Goal: Task Accomplishment & Management: Complete application form

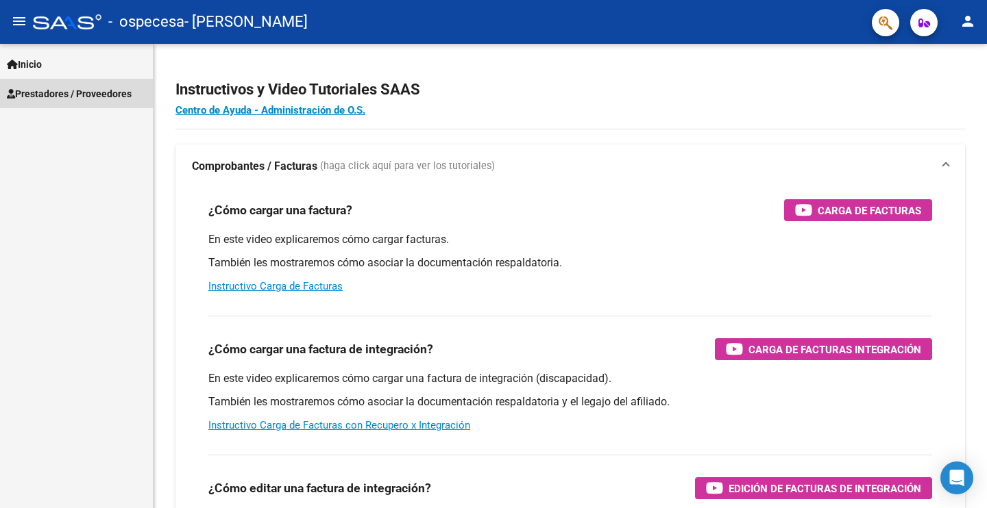
click at [71, 91] on span "Prestadores / Proveedores" at bounding box center [69, 93] width 125 height 15
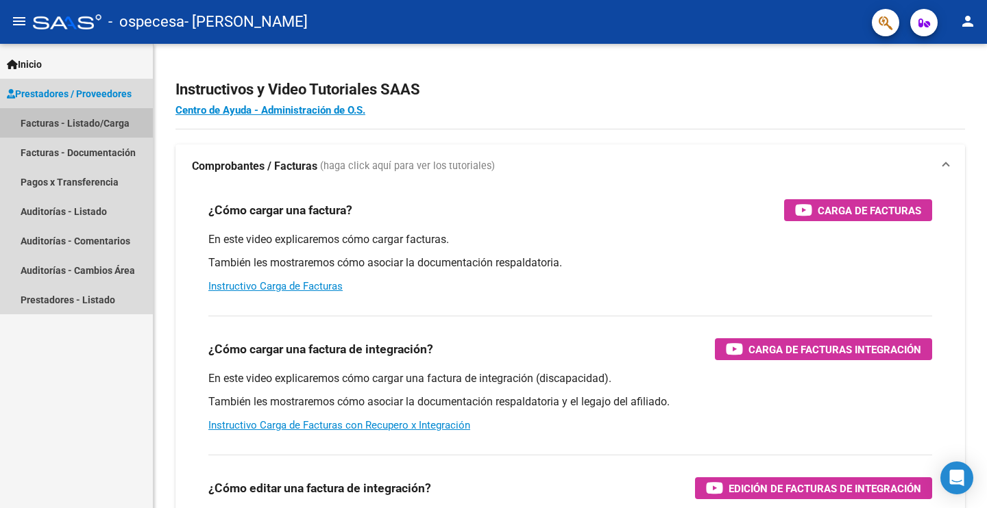
click at [89, 123] on link "Facturas - Listado/Carga" at bounding box center [76, 122] width 153 height 29
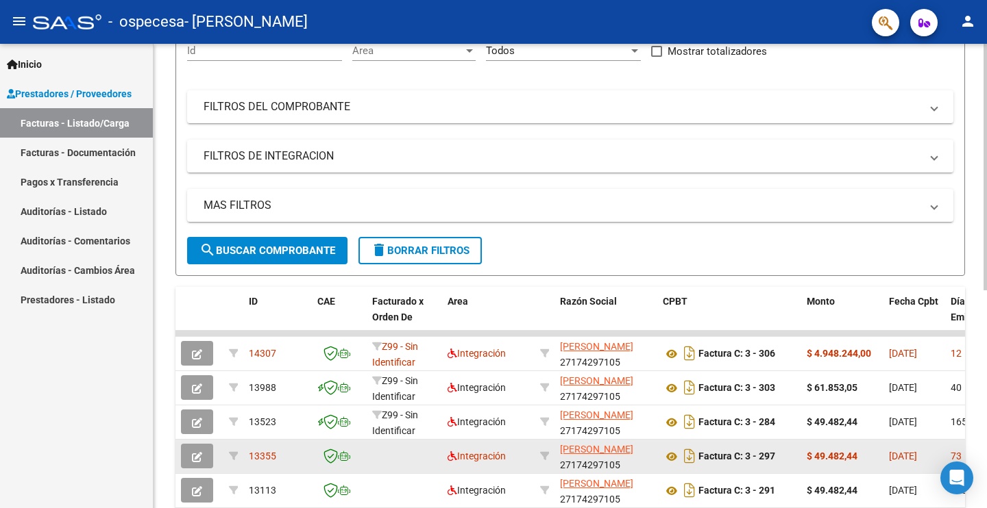
scroll to position [286, 0]
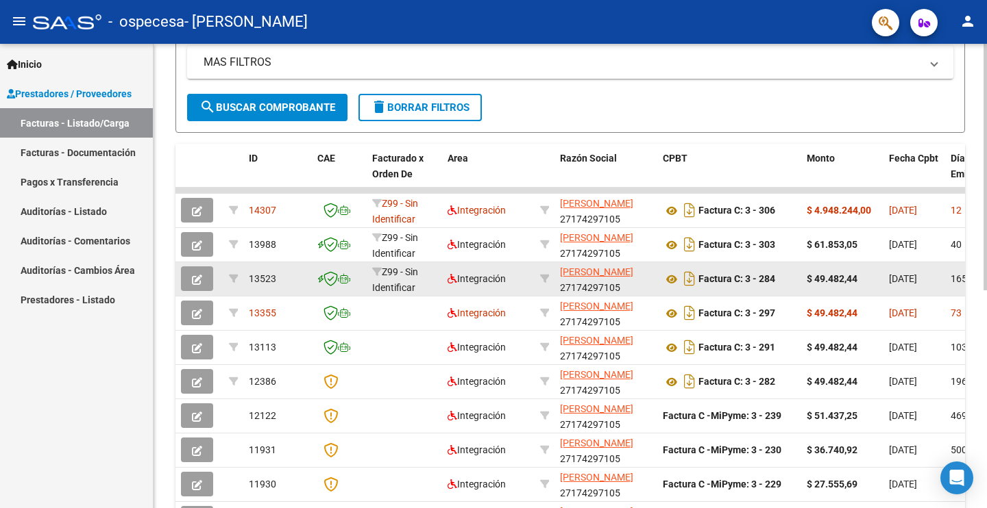
click at [203, 278] on button "button" at bounding box center [197, 279] width 32 height 25
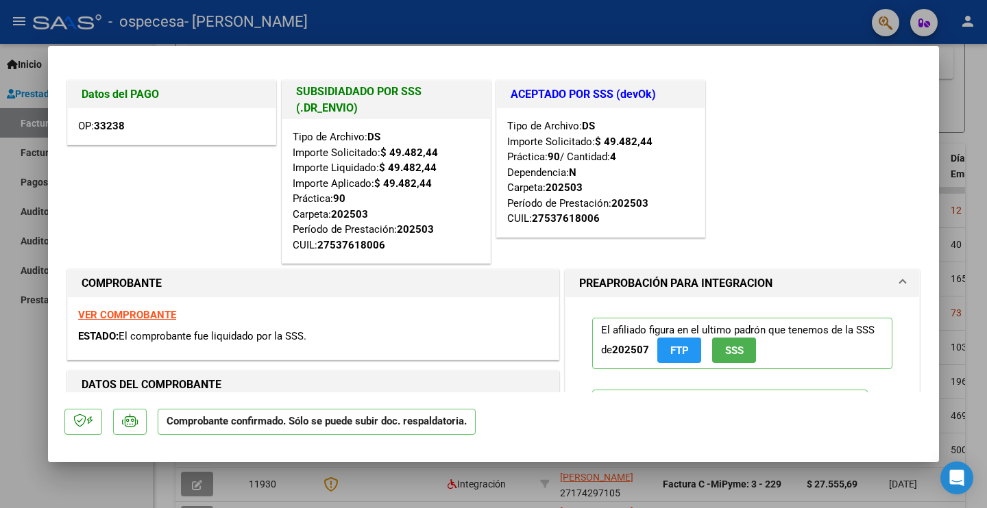
click at [148, 315] on strong "VER COMPROBANTE" at bounding box center [127, 315] width 98 height 12
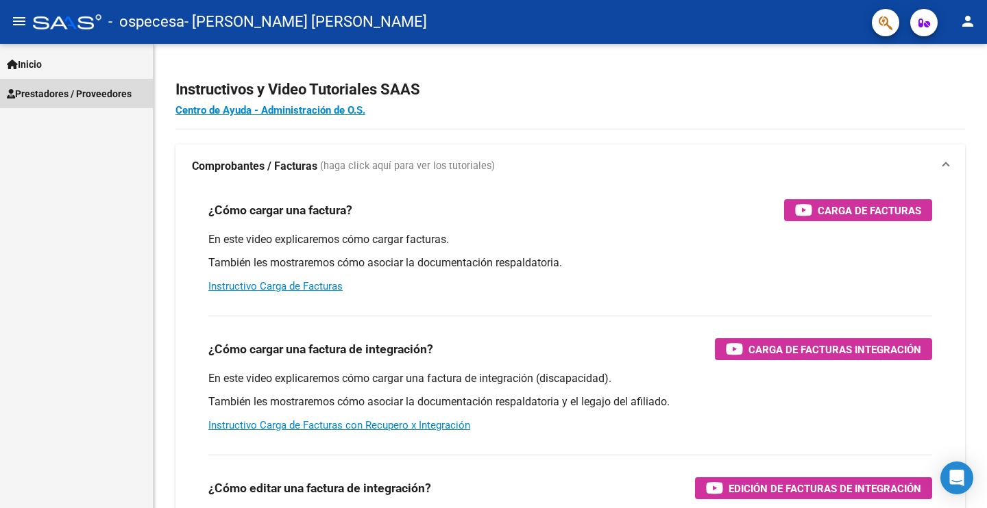
click at [85, 90] on span "Prestadores / Proveedores" at bounding box center [69, 93] width 125 height 15
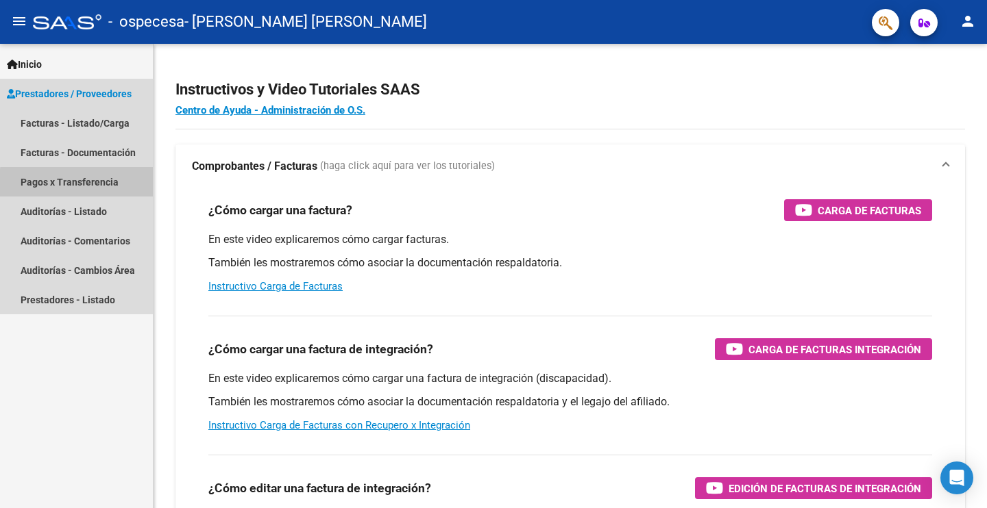
click at [85, 184] on link "Pagos x Transferencia" at bounding box center [76, 181] width 153 height 29
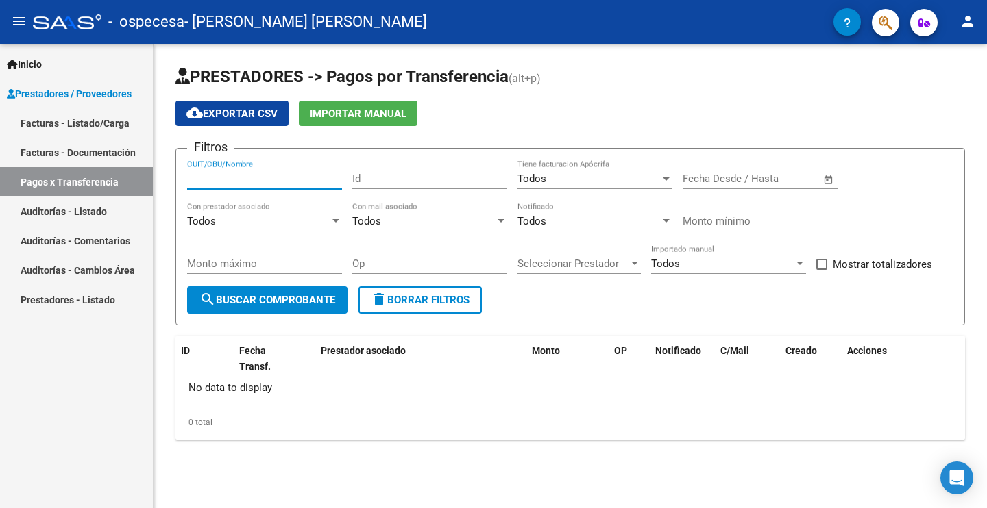
click at [332, 183] on input "CUIT/CBU/Nombre" at bounding box center [264, 179] width 155 height 12
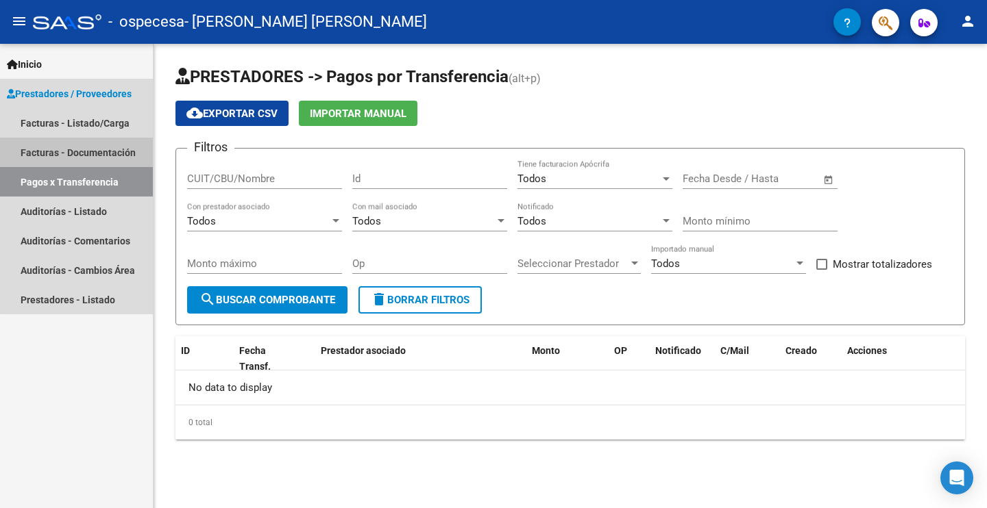
click at [79, 145] on link "Facturas - Documentación" at bounding box center [76, 152] width 153 height 29
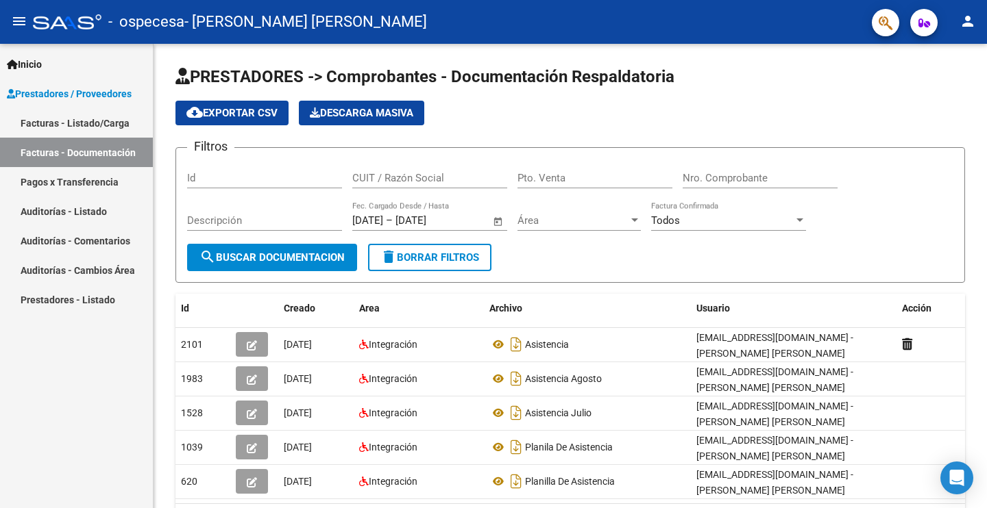
click at [92, 115] on link "Facturas - Listado/Carga" at bounding box center [76, 122] width 153 height 29
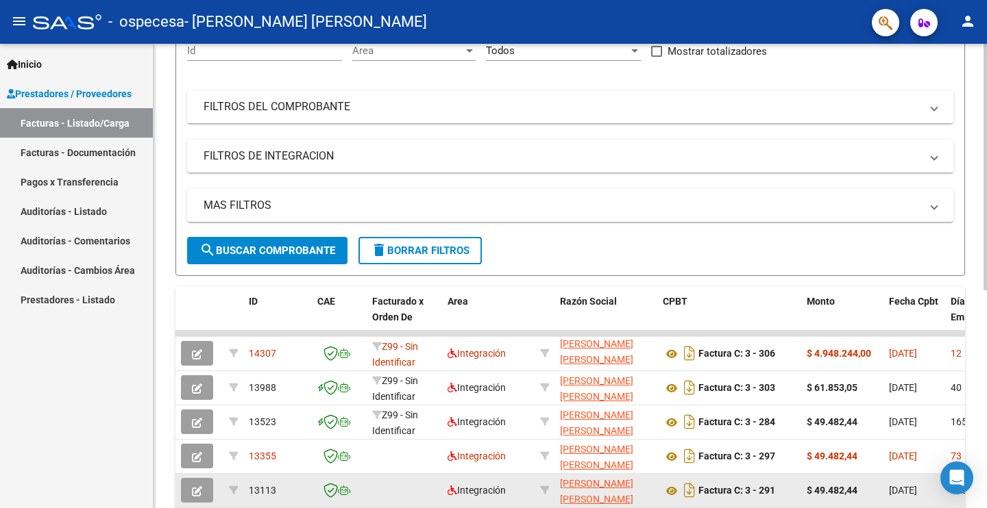
scroll to position [286, 0]
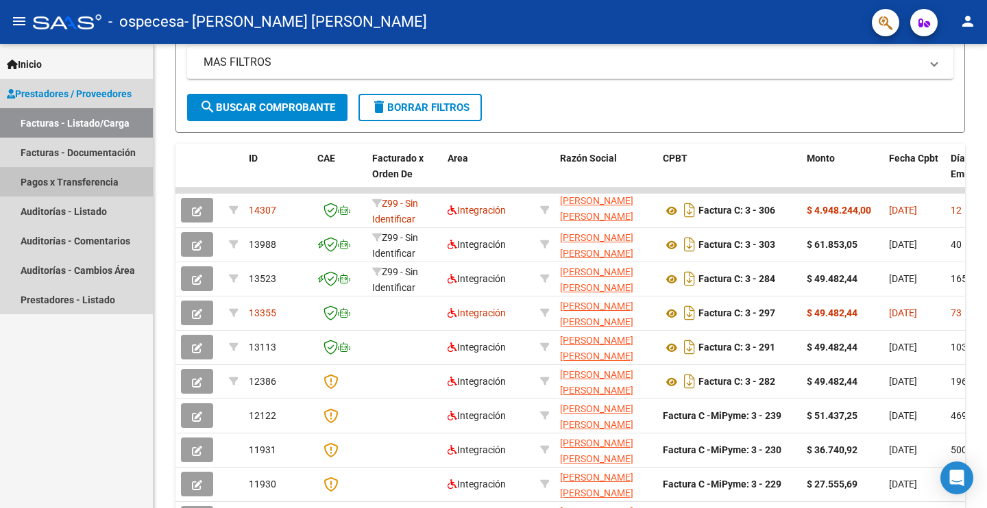
click at [69, 179] on link "Pagos x Transferencia" at bounding box center [76, 181] width 153 height 29
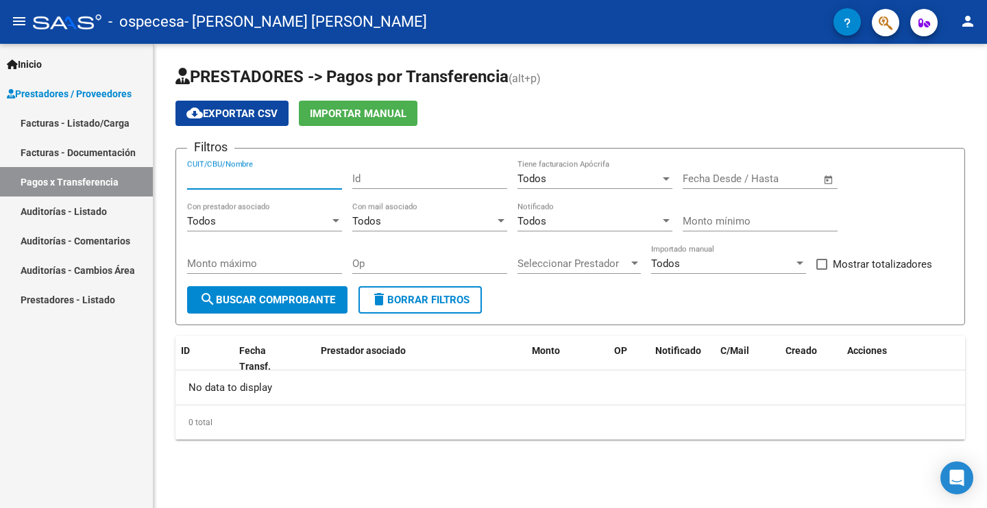
click at [197, 177] on input "CUIT/CBU/Nombre" at bounding box center [264, 179] width 155 height 12
type input "27174297105"
click at [619, 173] on div "Todos" at bounding box center [588, 179] width 143 height 12
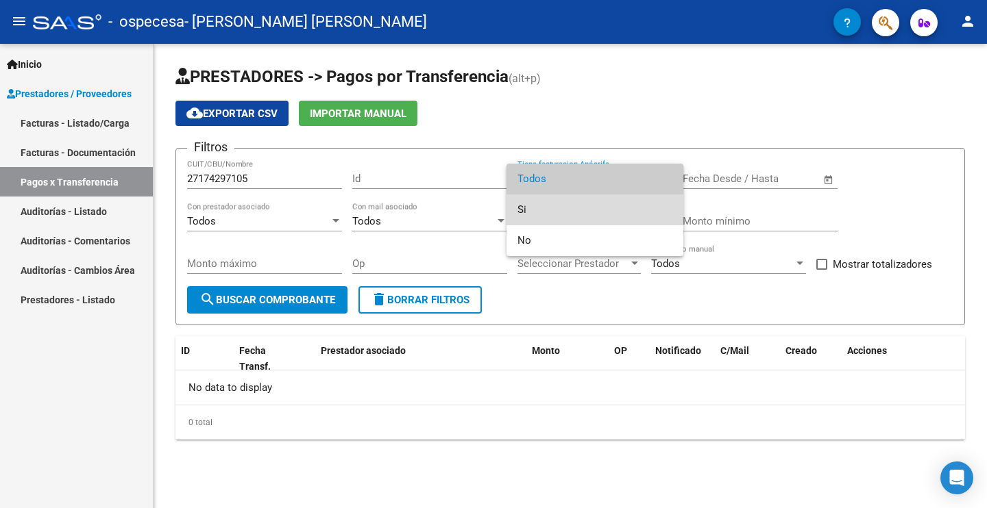
click at [581, 205] on span "Si" at bounding box center [594, 210] width 155 height 31
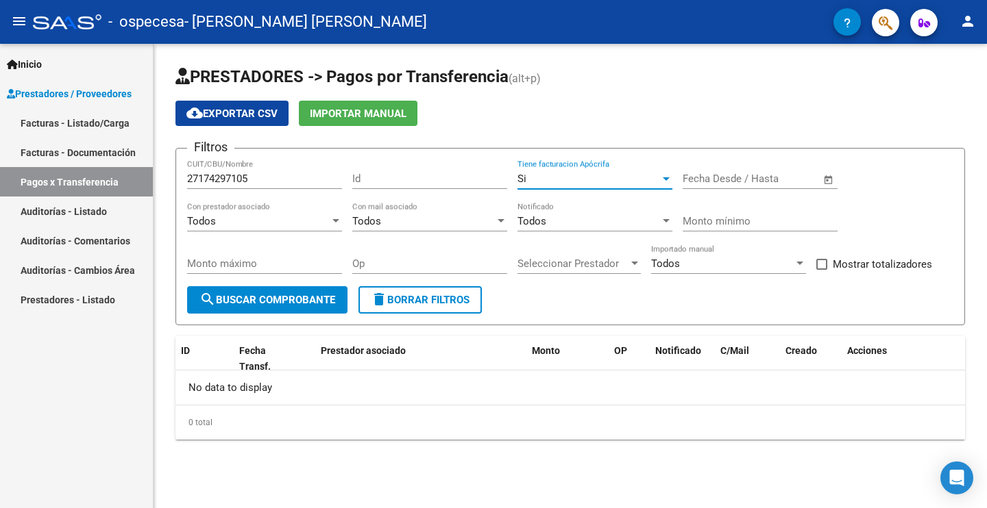
click at [646, 176] on div "Si" at bounding box center [588, 179] width 143 height 12
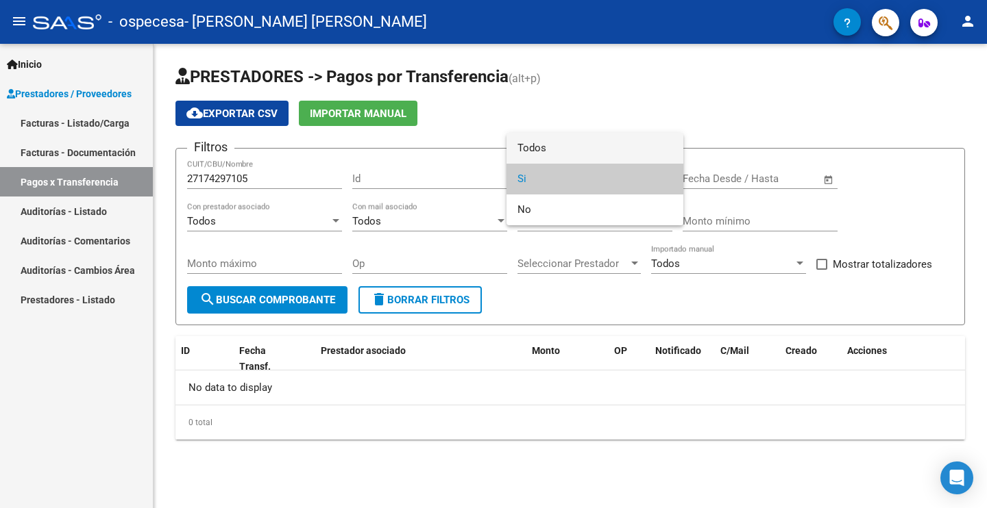
click at [545, 149] on span "Todos" at bounding box center [594, 148] width 155 height 31
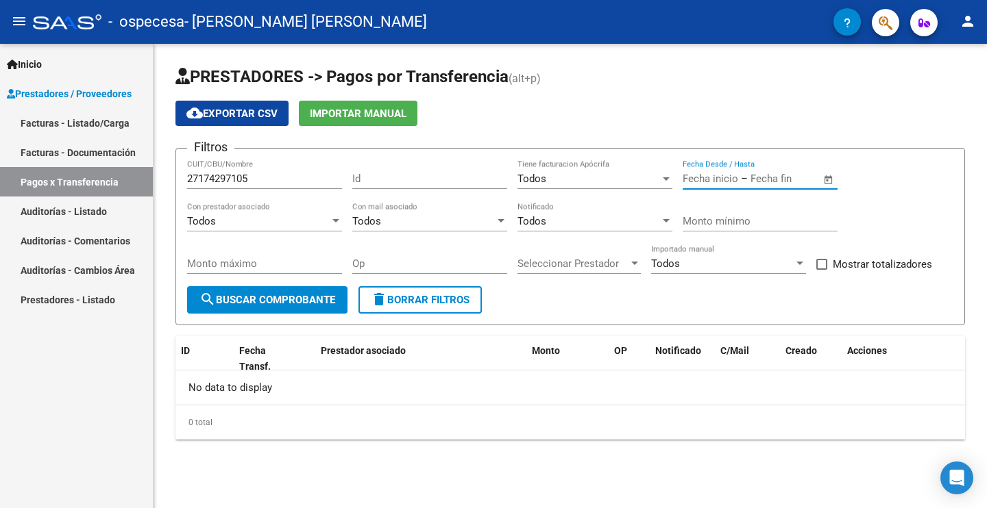
click at [752, 182] on input "text" at bounding box center [783, 179] width 66 height 12
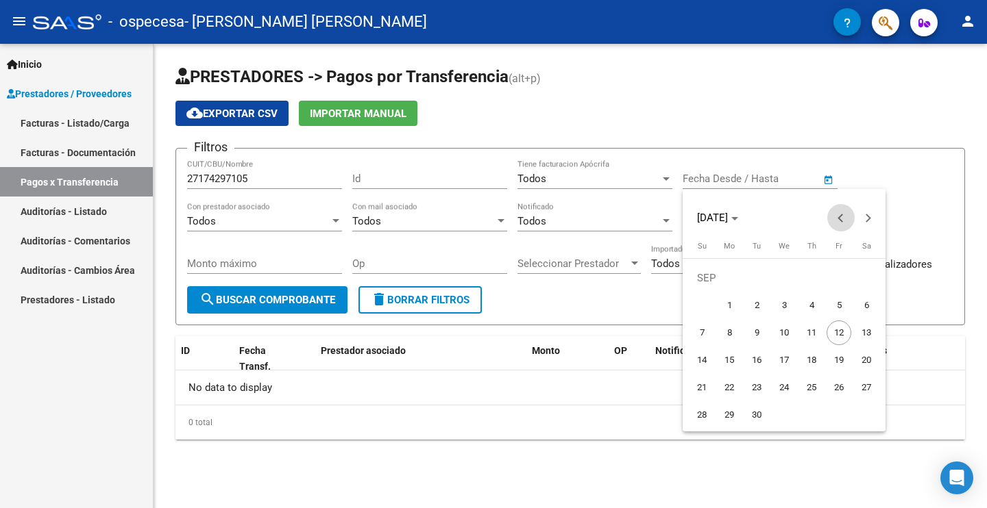
click at [837, 212] on span "Previous month" at bounding box center [840, 217] width 27 height 27
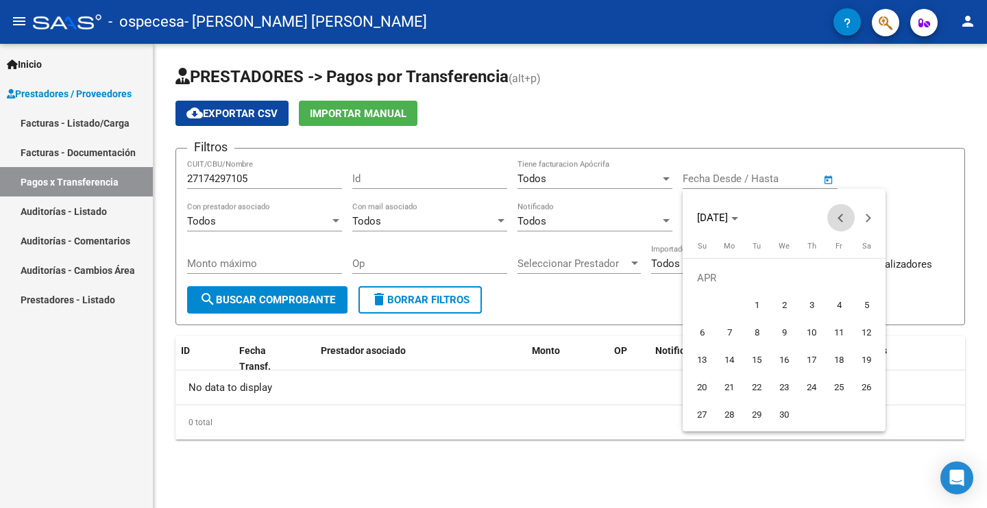
click at [837, 212] on span "Previous month" at bounding box center [840, 217] width 27 height 27
click at [863, 275] on span "1" at bounding box center [866, 278] width 25 height 25
type input "[DATE]"
click at [828, 175] on div at bounding box center [493, 254] width 987 height 508
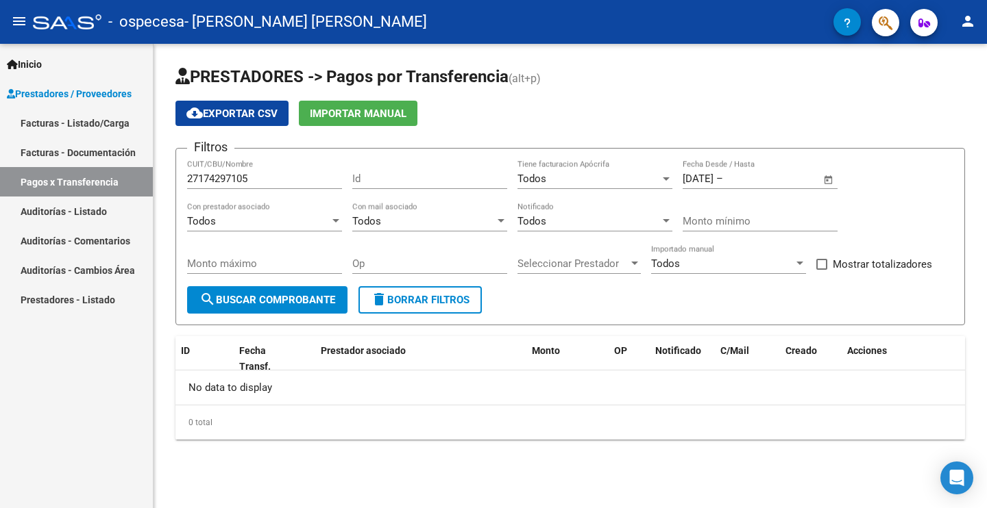
click at [827, 176] on span "Open calendar" at bounding box center [828, 179] width 33 height 33
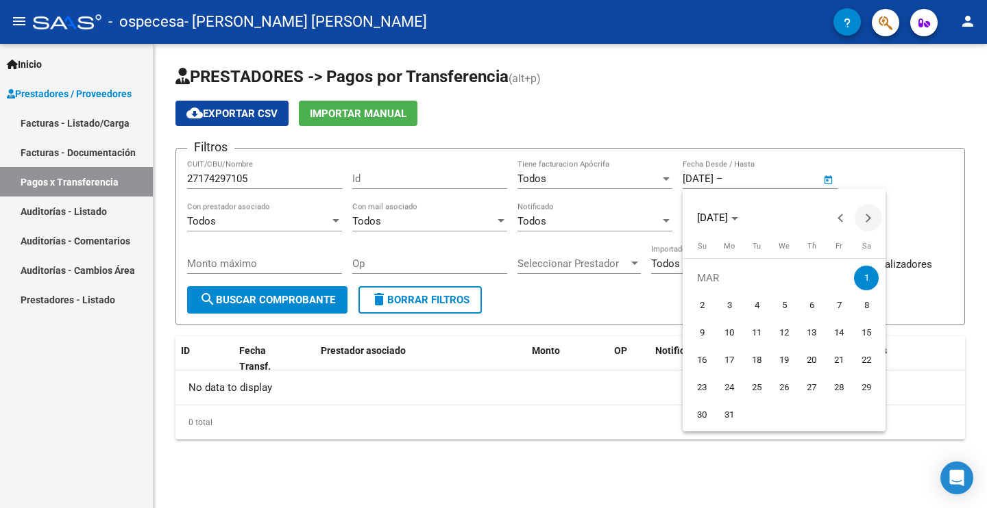
click at [868, 215] on button "Next month" at bounding box center [867, 217] width 27 height 27
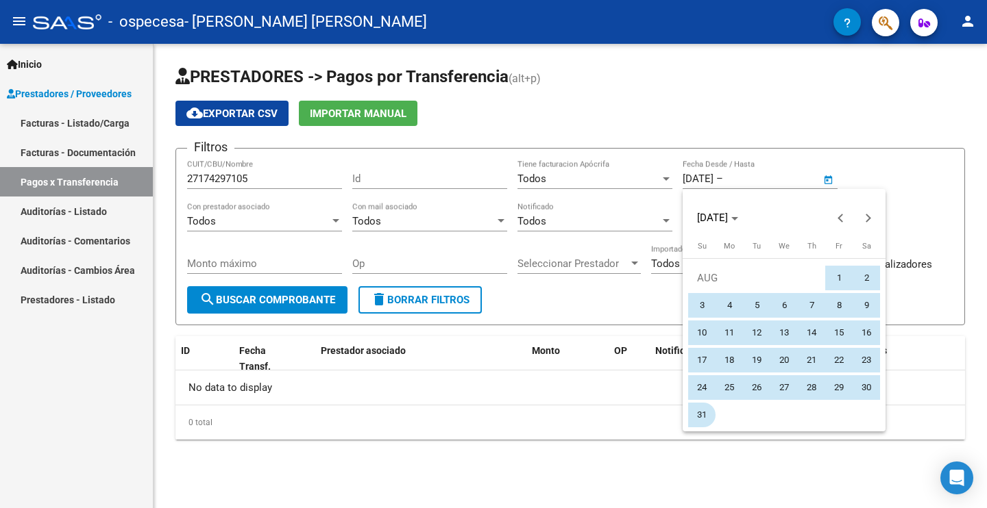
click at [708, 409] on span "31" at bounding box center [701, 415] width 25 height 25
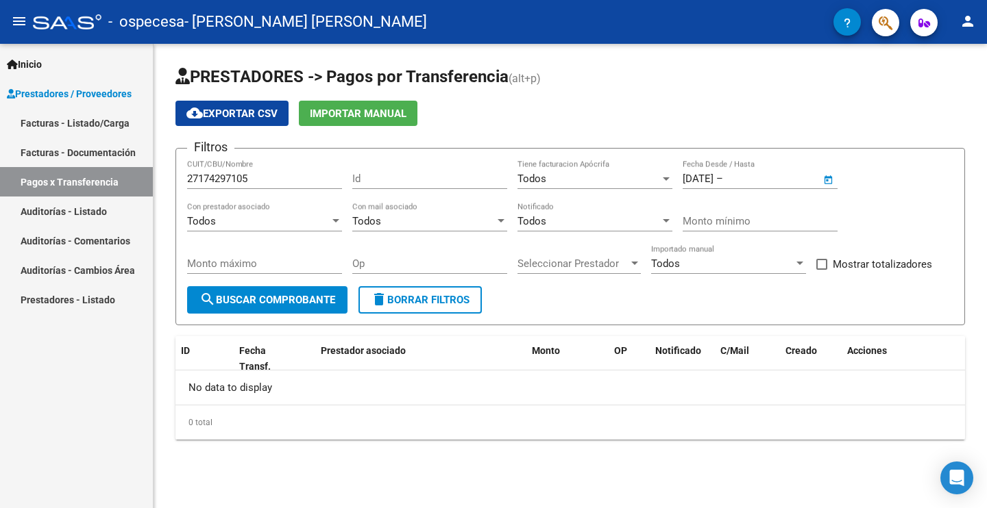
type input "[DATE]"
click at [306, 291] on button "search Buscar Comprobante" at bounding box center [267, 299] width 160 height 27
click at [329, 215] on div "Todos" at bounding box center [258, 221] width 143 height 12
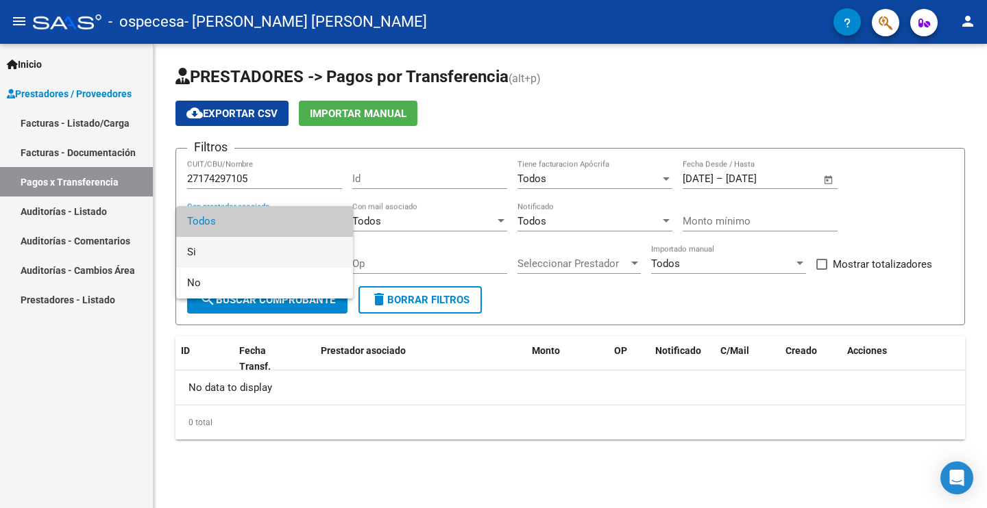
click at [277, 244] on span "Si" at bounding box center [264, 252] width 155 height 31
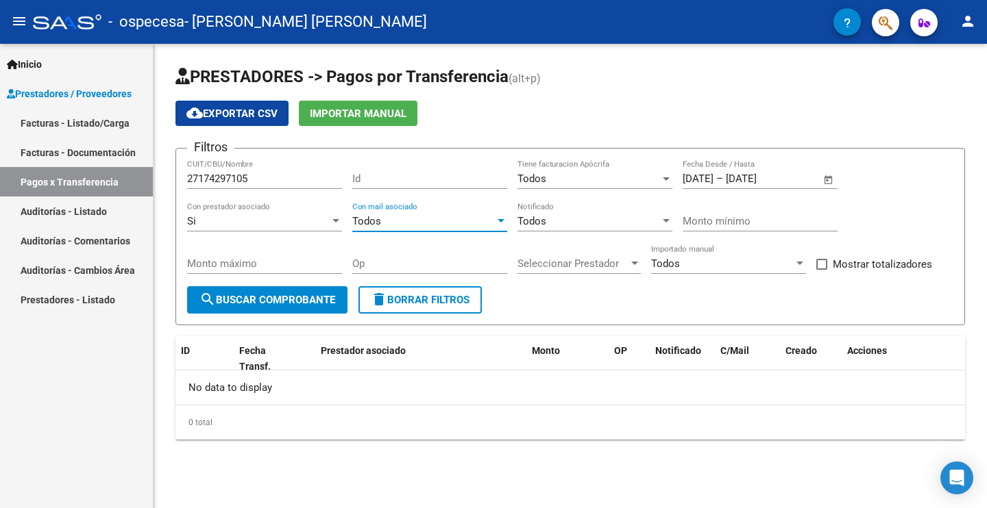
click at [432, 217] on div "Todos" at bounding box center [423, 221] width 143 height 12
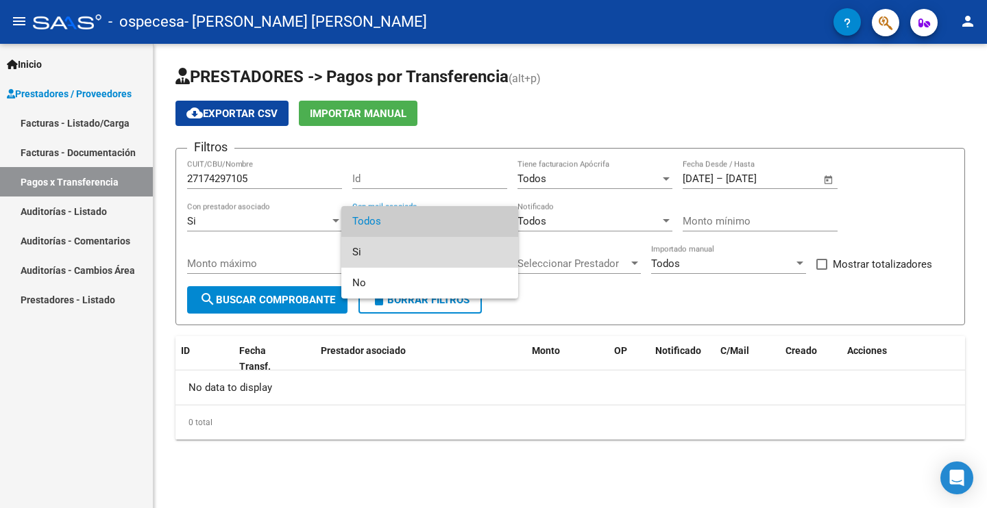
click at [420, 253] on span "Si" at bounding box center [429, 252] width 155 height 31
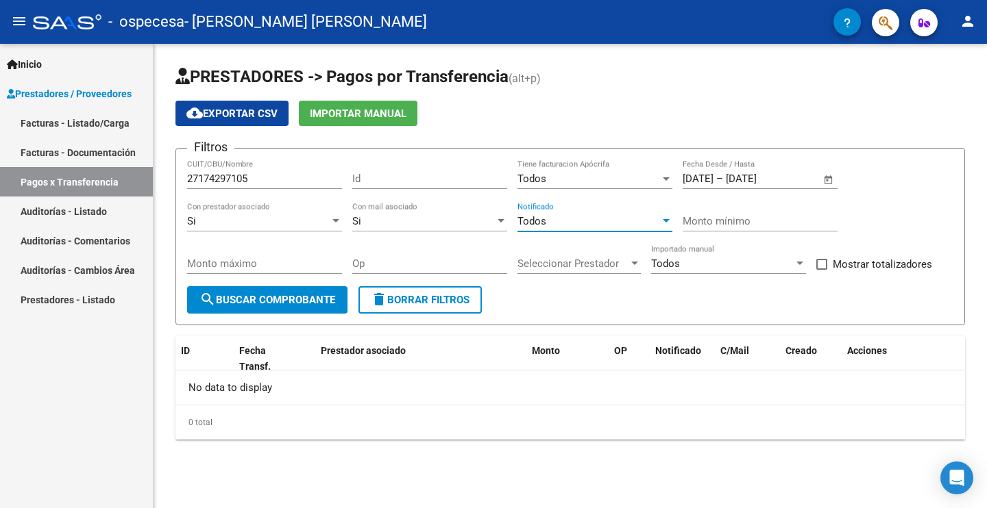
click at [621, 219] on div "Todos" at bounding box center [588, 221] width 143 height 12
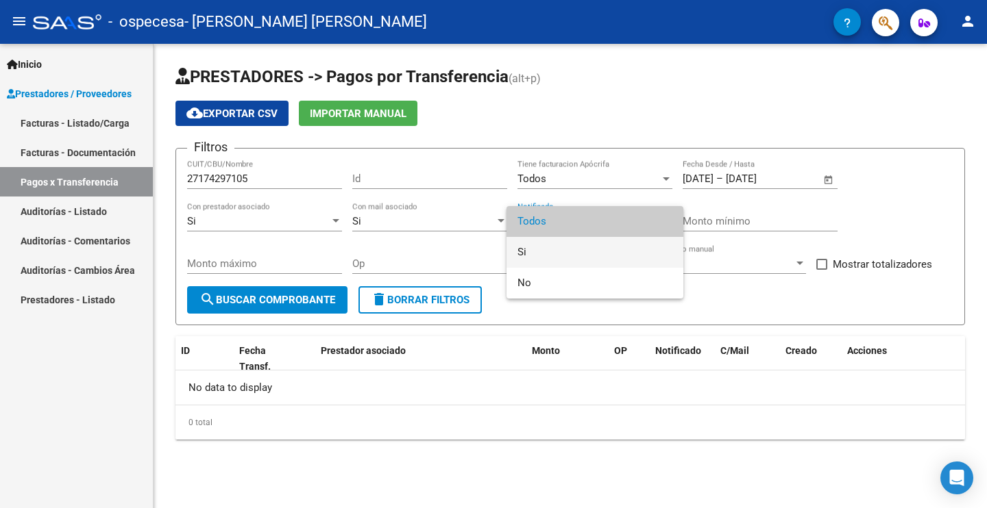
click at [614, 243] on span "Si" at bounding box center [594, 252] width 155 height 31
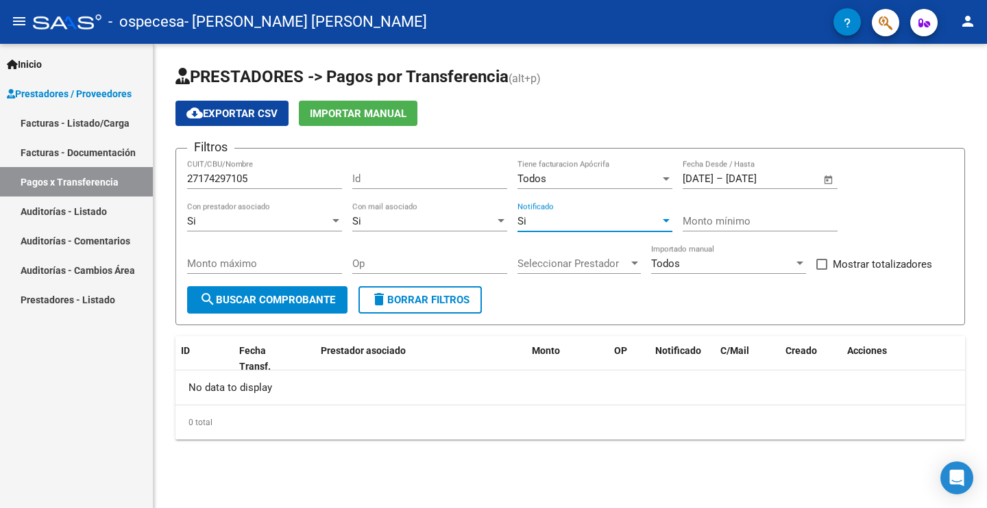
click at [685, 219] on input "Monto mínimo" at bounding box center [759, 221] width 155 height 12
click at [294, 290] on button "search Buscar Comprobante" at bounding box center [267, 299] width 160 height 27
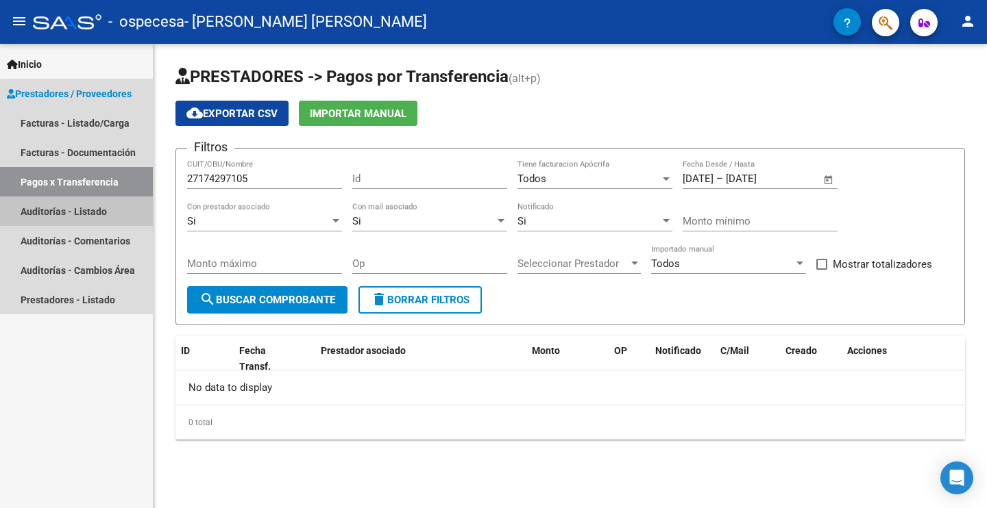
click at [94, 212] on link "Auditorías - Listado" at bounding box center [76, 211] width 153 height 29
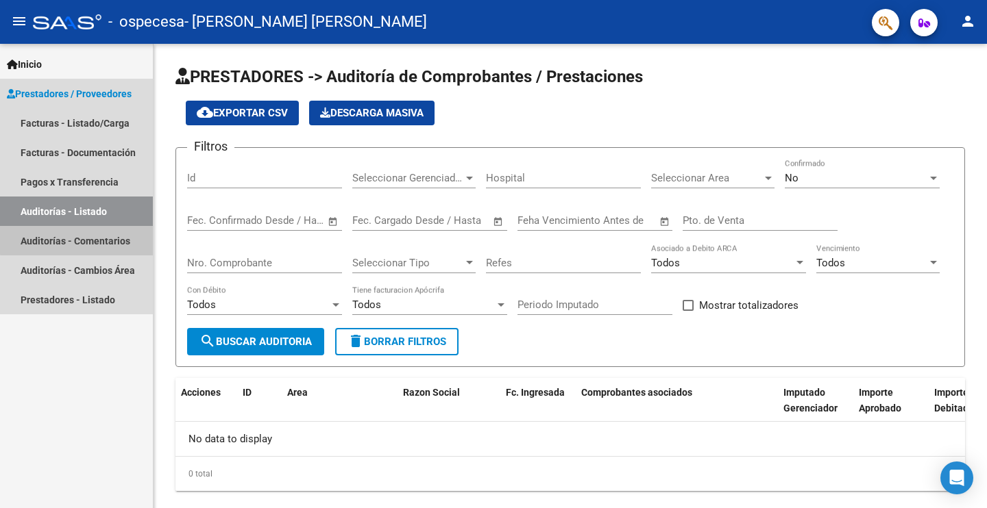
click at [108, 238] on link "Auditorías - Comentarios" at bounding box center [76, 240] width 153 height 29
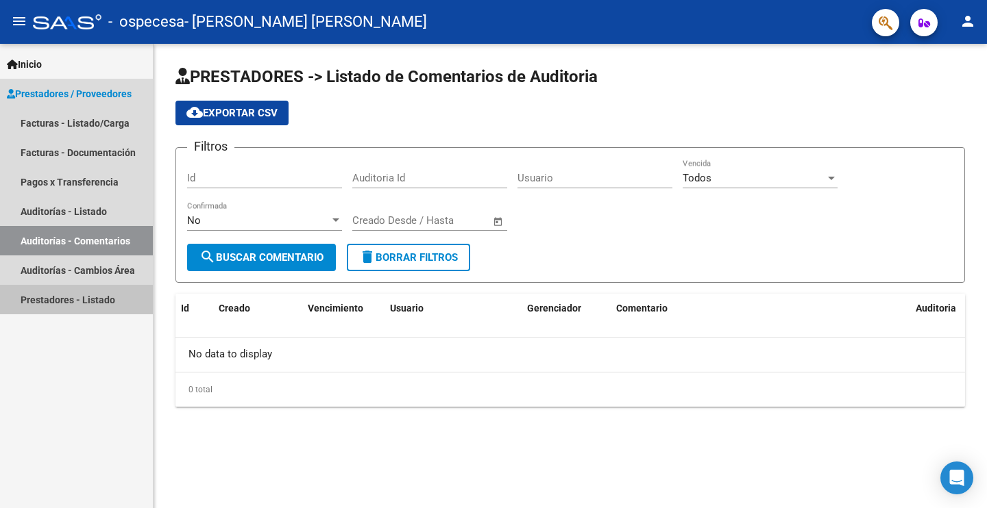
click at [98, 295] on link "Prestadores - Listado" at bounding box center [76, 299] width 153 height 29
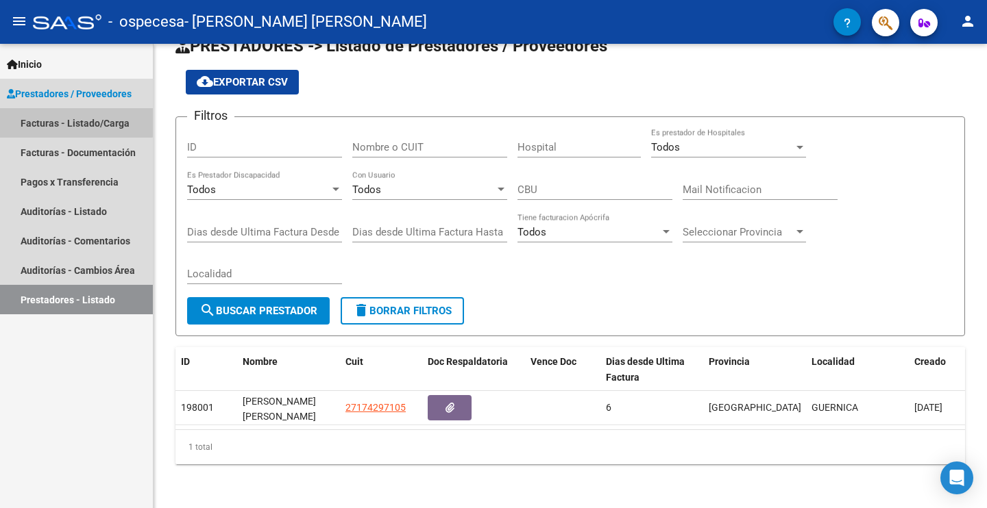
click at [66, 115] on link "Facturas - Listado/Carga" at bounding box center [76, 122] width 153 height 29
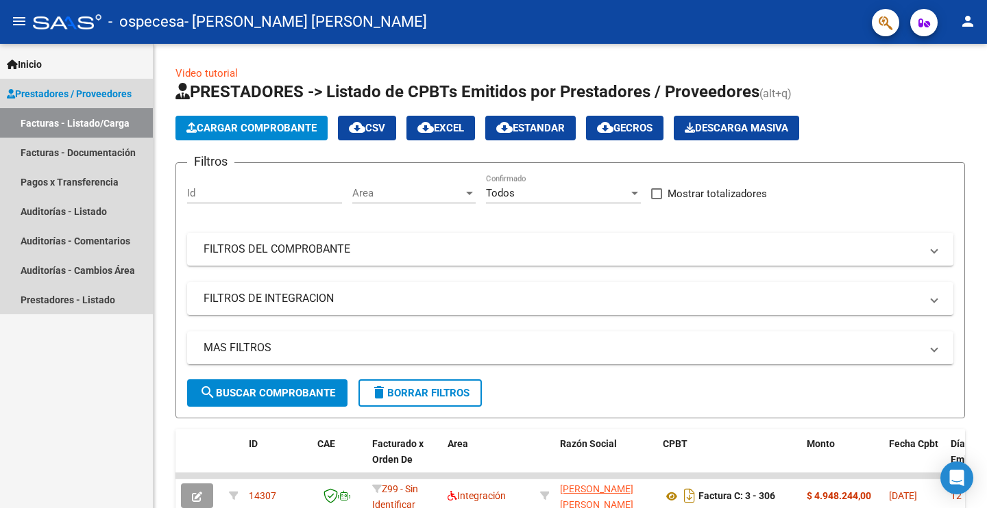
click at [54, 86] on span "Prestadores / Proveedores" at bounding box center [69, 93] width 125 height 15
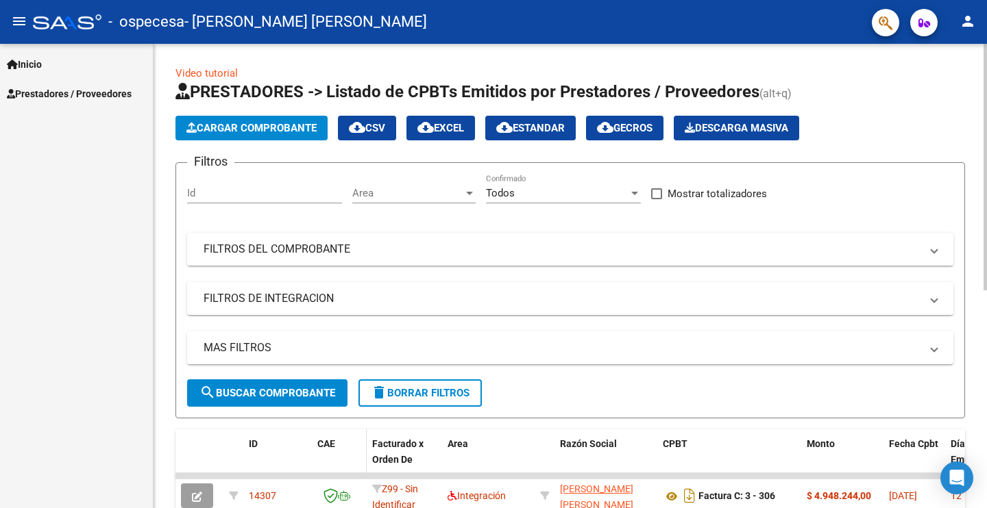
scroll to position [286, 0]
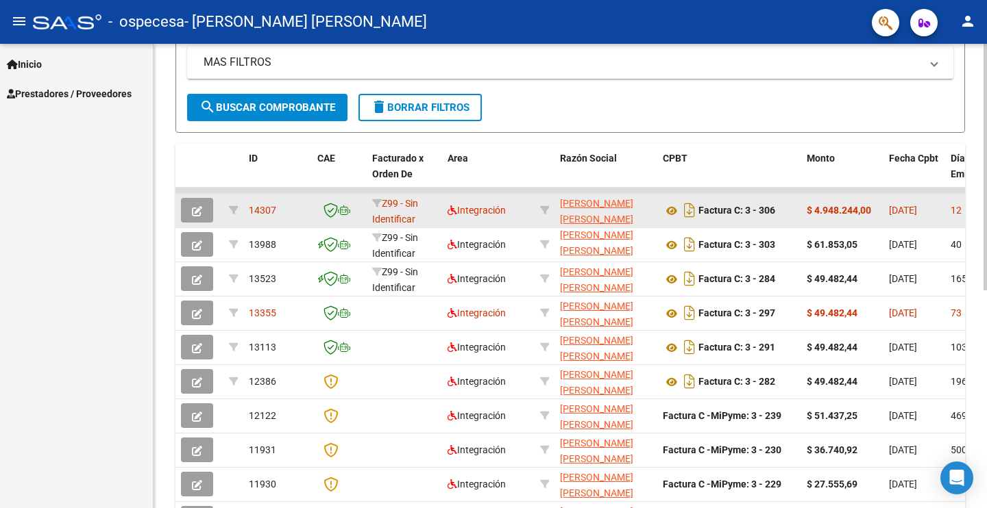
click at [201, 212] on icon "button" at bounding box center [197, 211] width 10 height 10
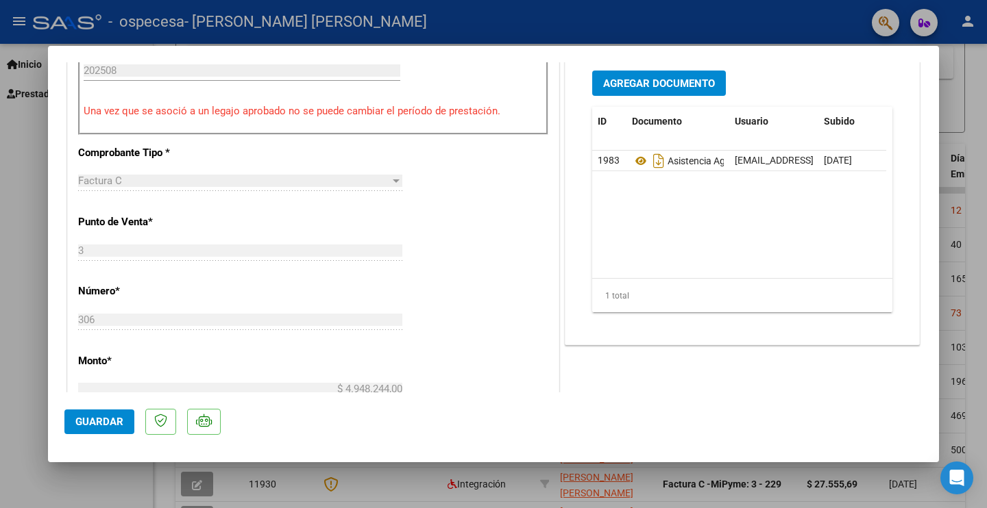
scroll to position [275, 0]
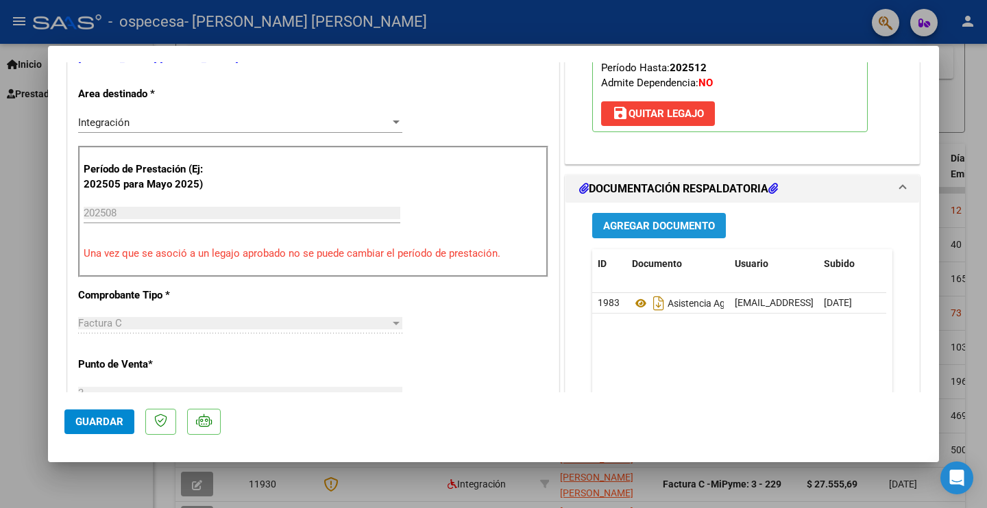
click at [691, 224] on span "Agregar Documento" at bounding box center [659, 226] width 112 height 12
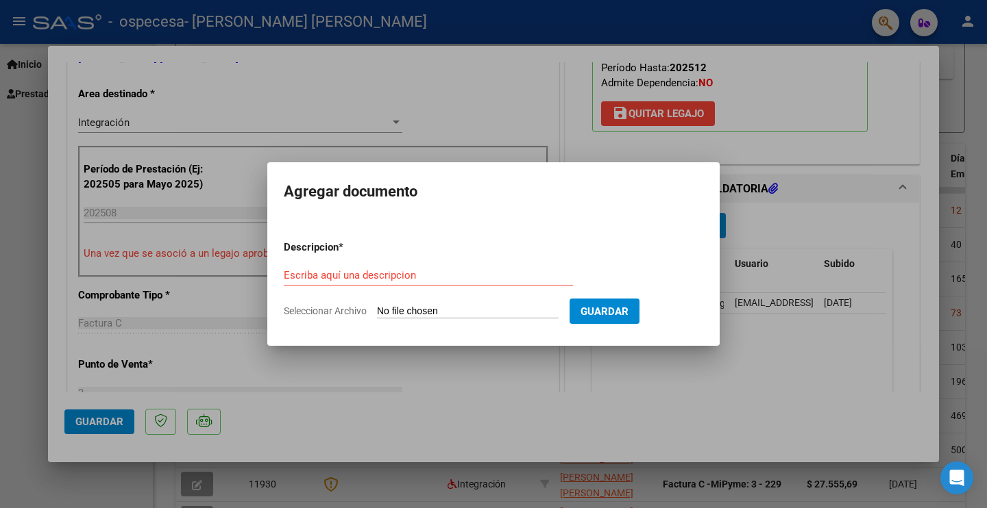
click at [817, 383] on div at bounding box center [493, 254] width 987 height 508
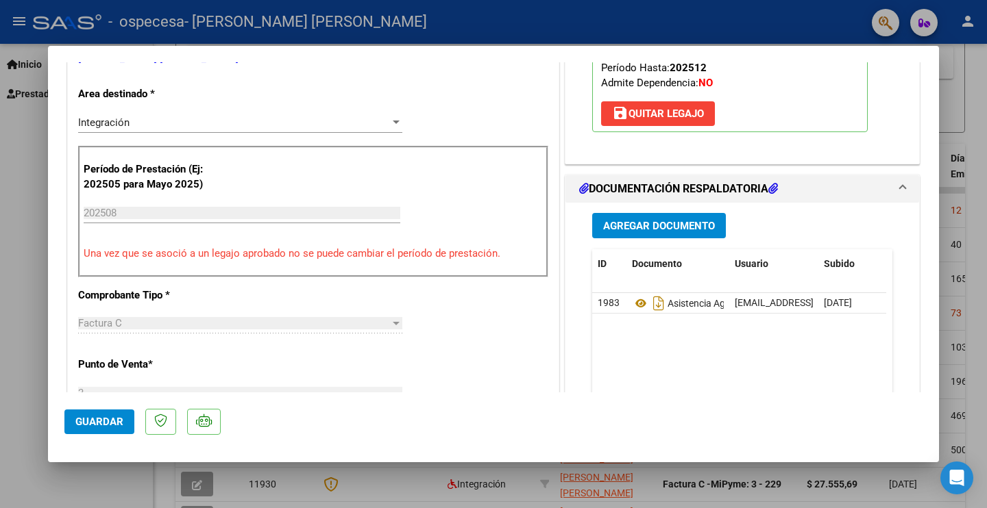
scroll to position [0, 0]
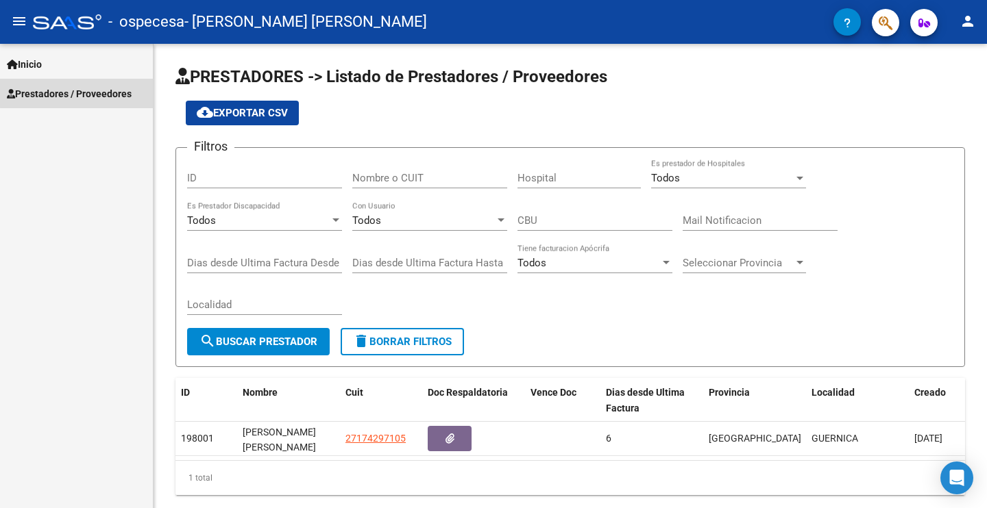
click at [86, 84] on link "Prestadores / Proveedores" at bounding box center [76, 93] width 153 height 29
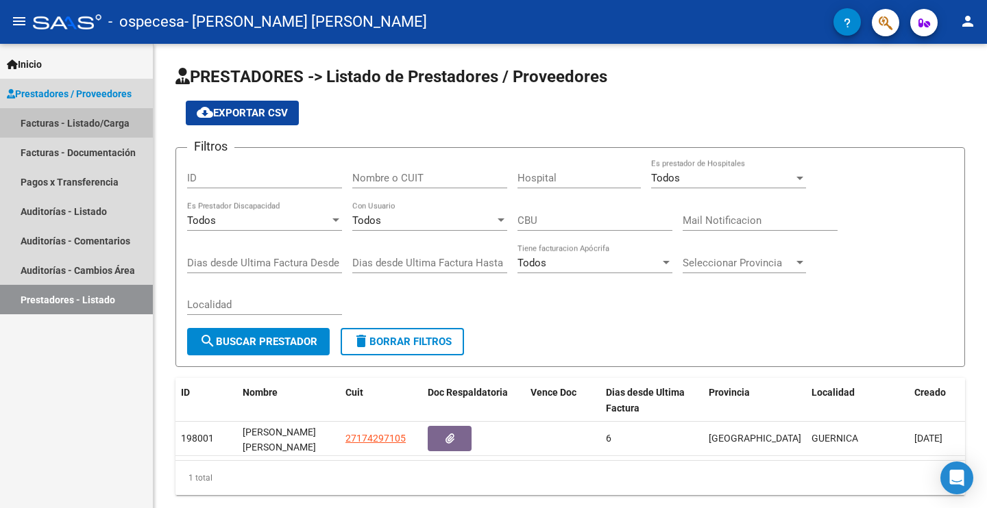
click at [90, 127] on link "Facturas - Listado/Carga" at bounding box center [76, 122] width 153 height 29
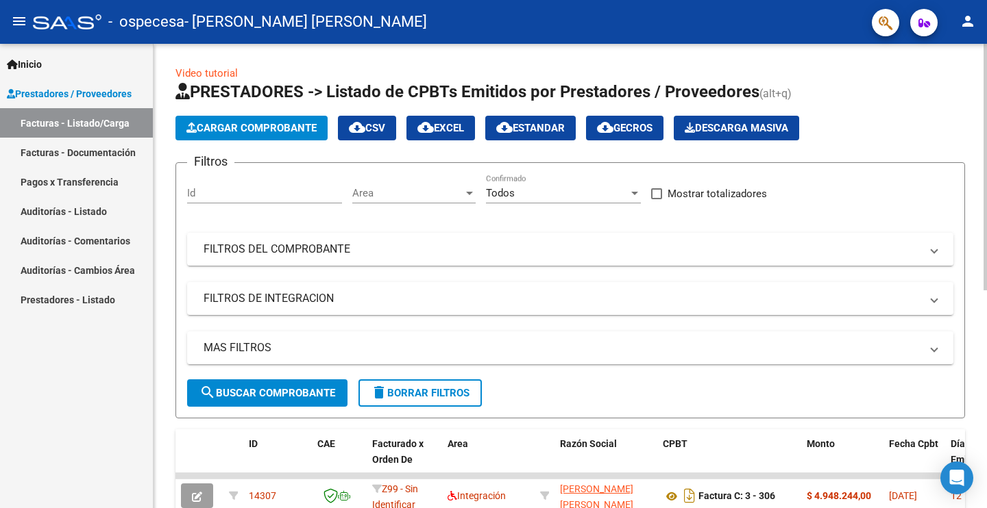
scroll to position [286, 0]
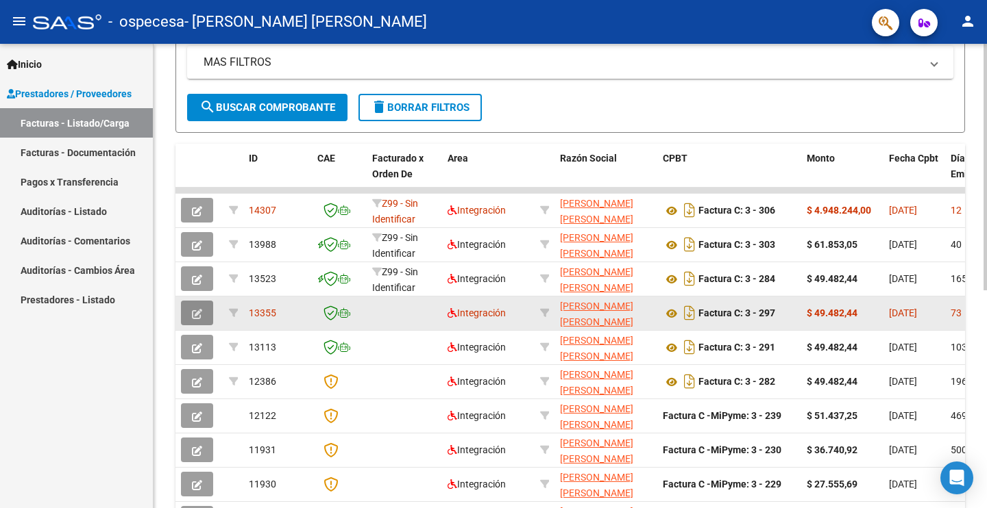
click at [197, 305] on button "button" at bounding box center [197, 313] width 32 height 25
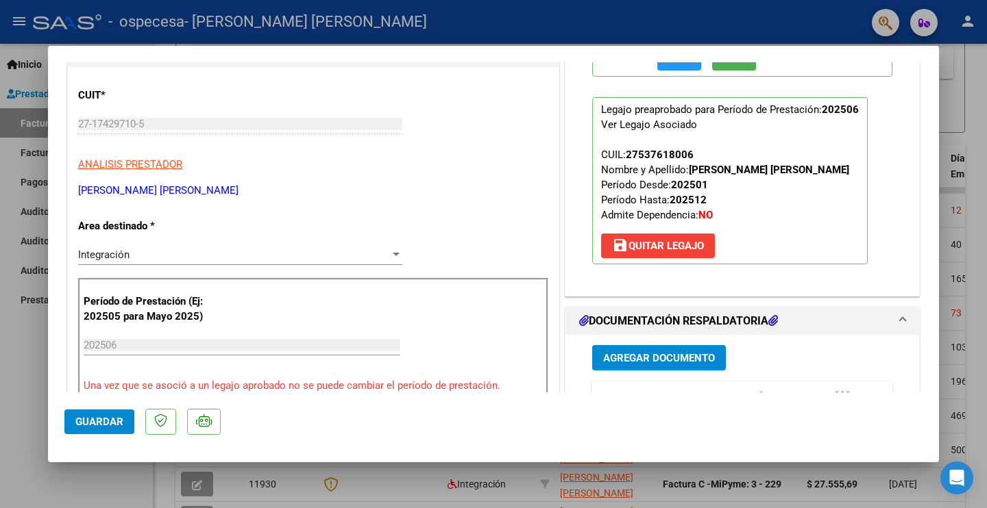
scroll to position [0, 0]
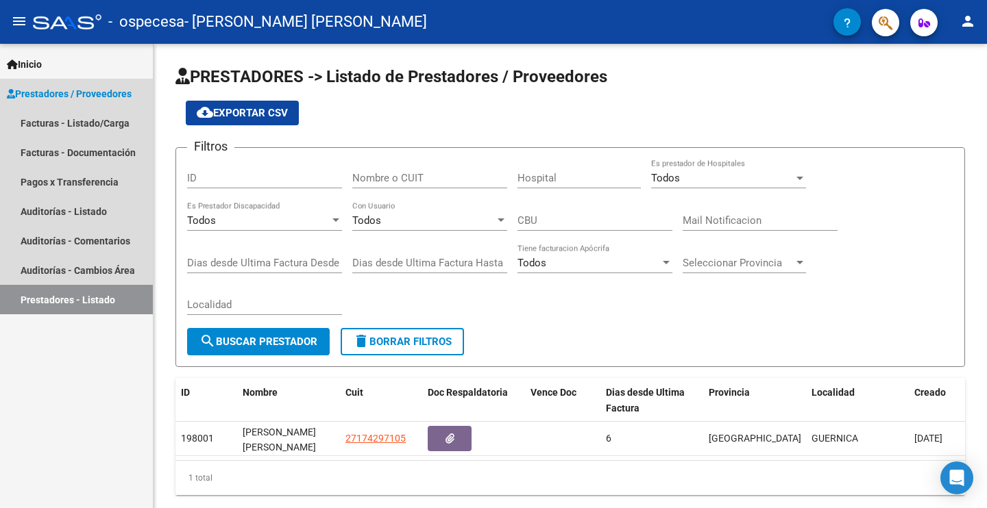
click at [95, 90] on span "Prestadores / Proveedores" at bounding box center [69, 93] width 125 height 15
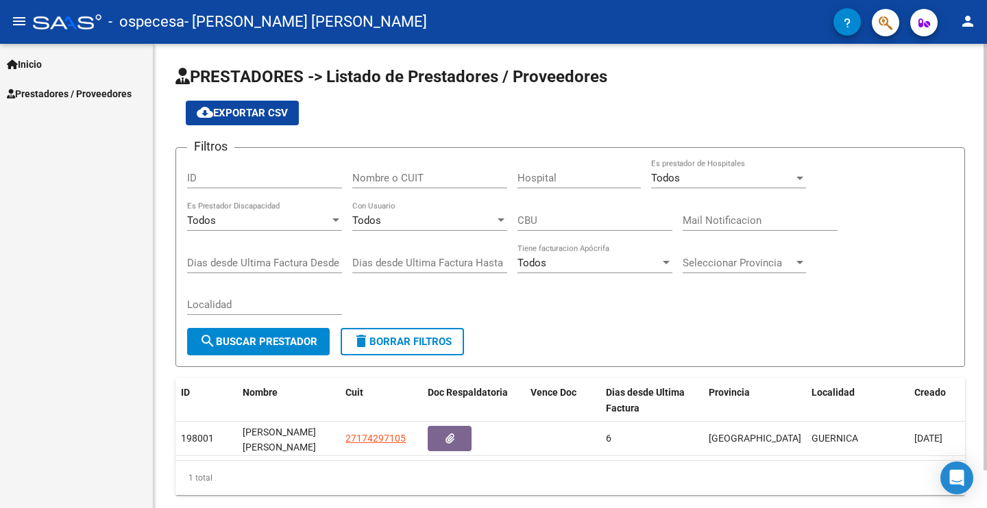
scroll to position [41, 0]
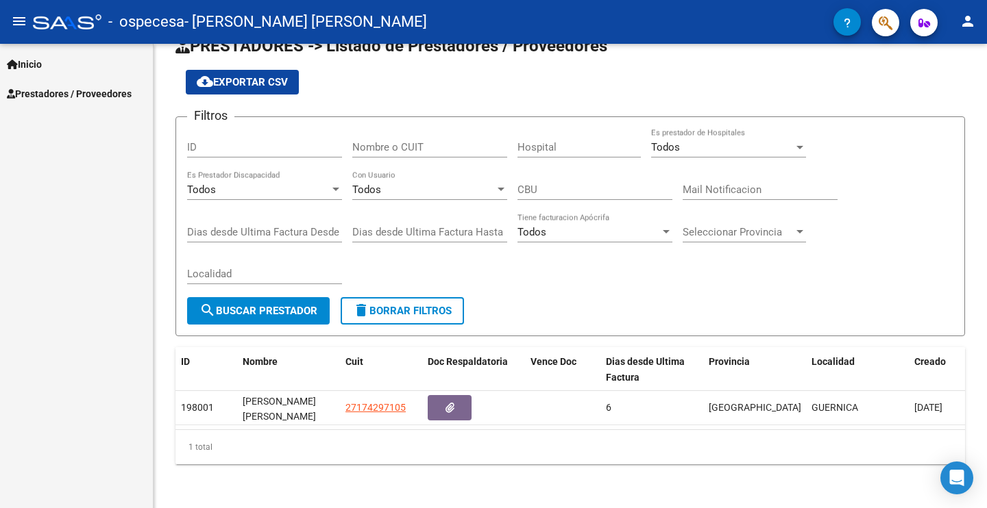
click at [59, 95] on span "Prestadores / Proveedores" at bounding box center [69, 93] width 125 height 15
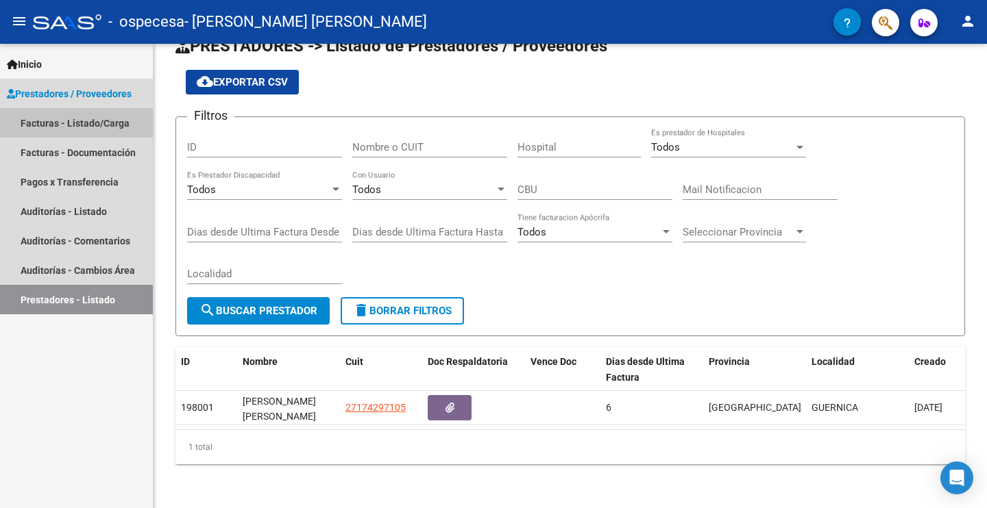
click at [74, 125] on link "Facturas - Listado/Carga" at bounding box center [76, 122] width 153 height 29
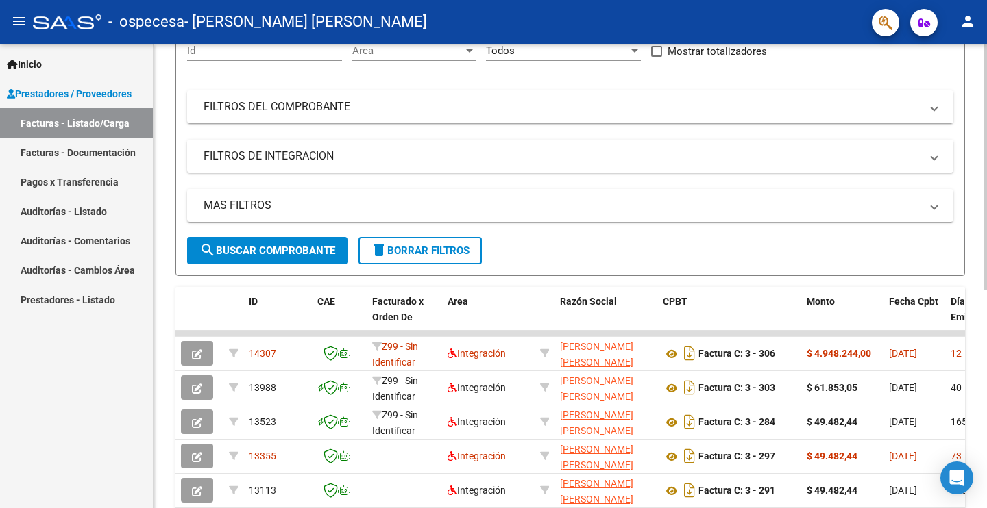
scroll to position [286, 0]
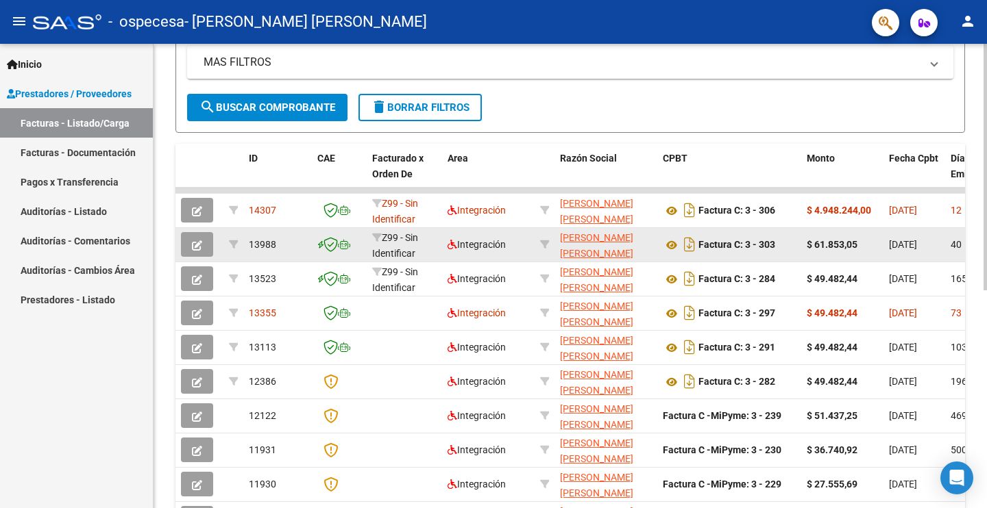
click at [202, 244] on button "button" at bounding box center [197, 244] width 32 height 25
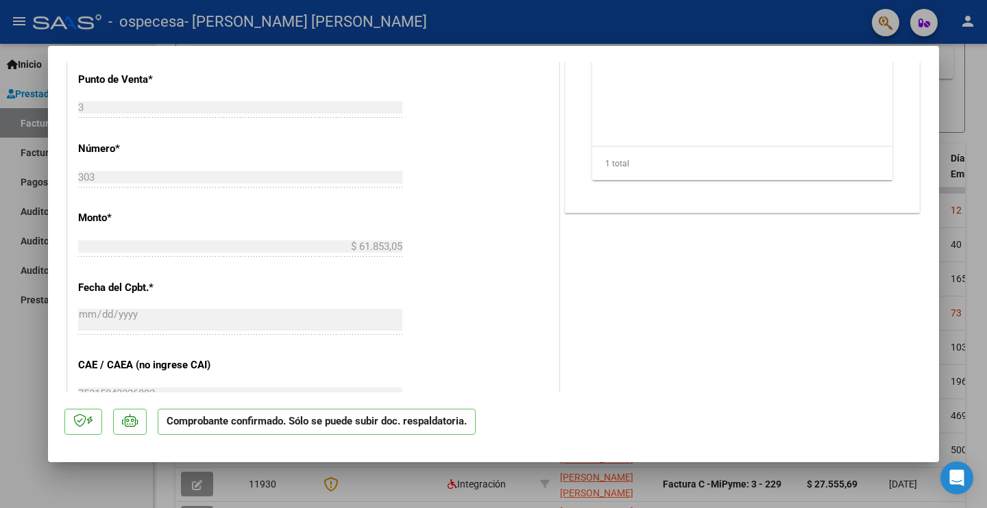
scroll to position [526, 0]
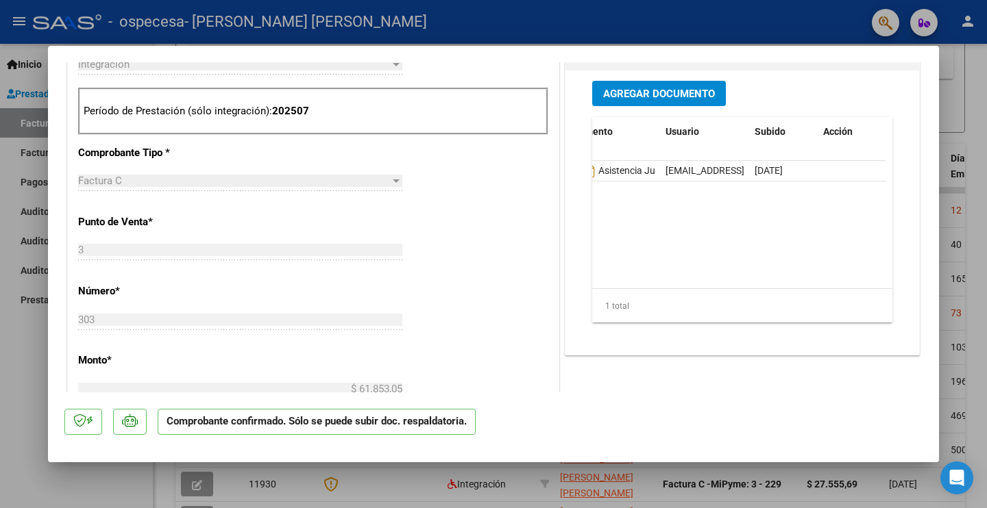
click at [390, 181] on div at bounding box center [396, 180] width 12 height 11
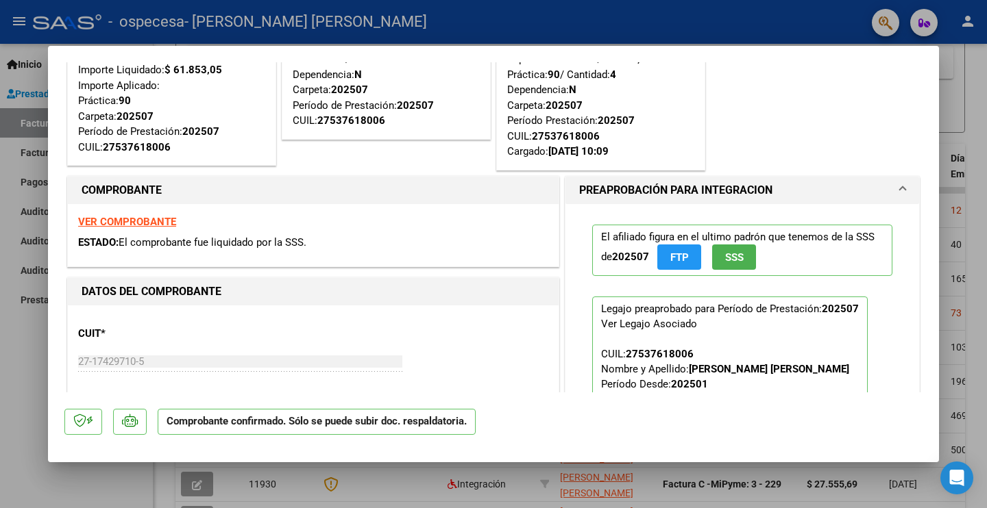
scroll to position [0, 0]
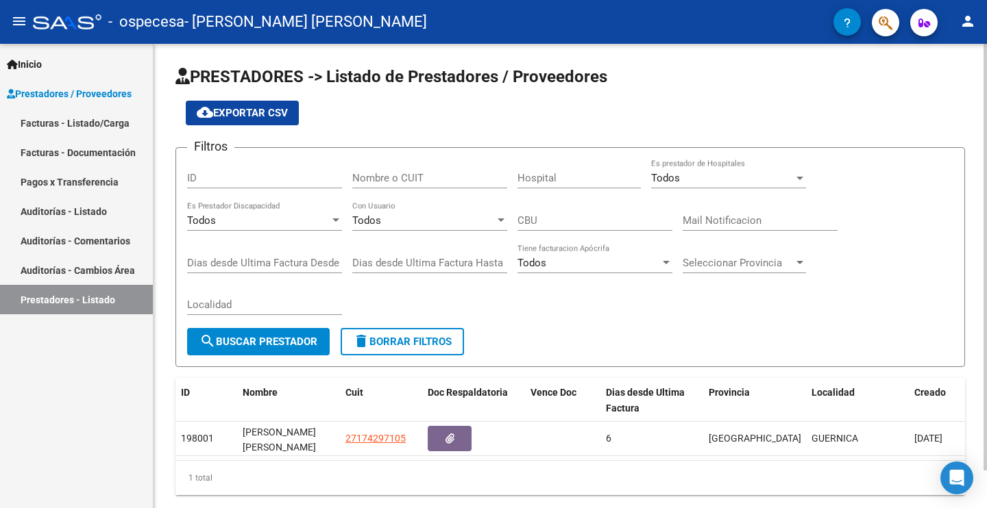
scroll to position [41, 0]
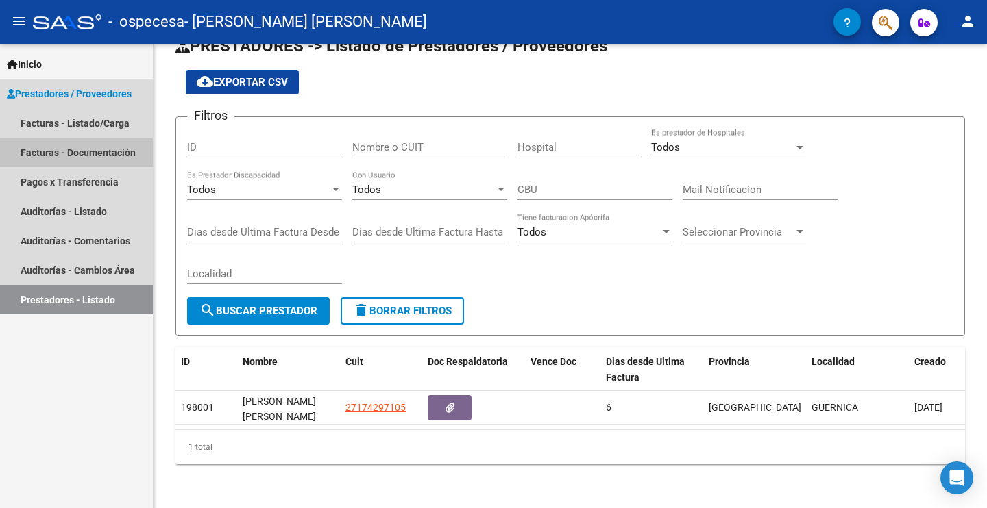
click at [103, 148] on link "Facturas - Documentación" at bounding box center [76, 152] width 153 height 29
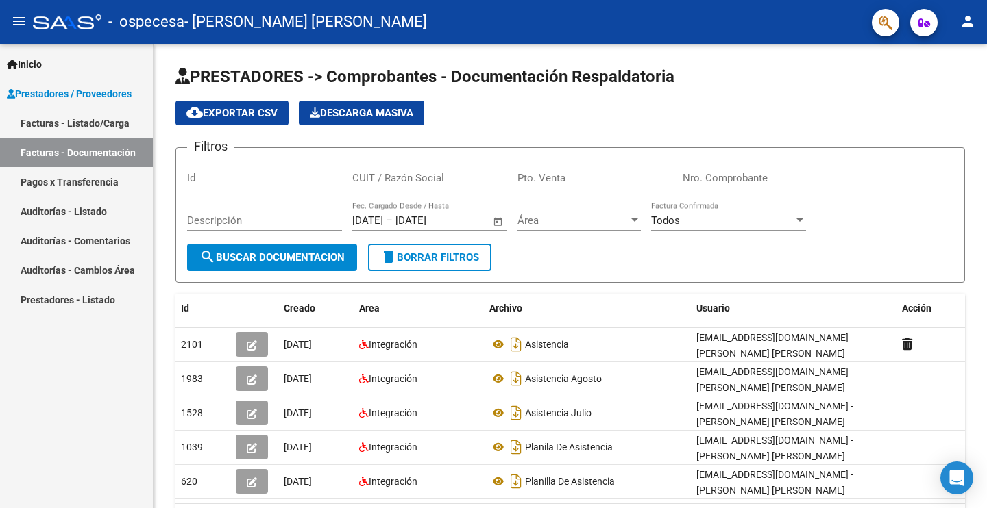
click at [103, 123] on link "Facturas - Listado/Carga" at bounding box center [76, 122] width 153 height 29
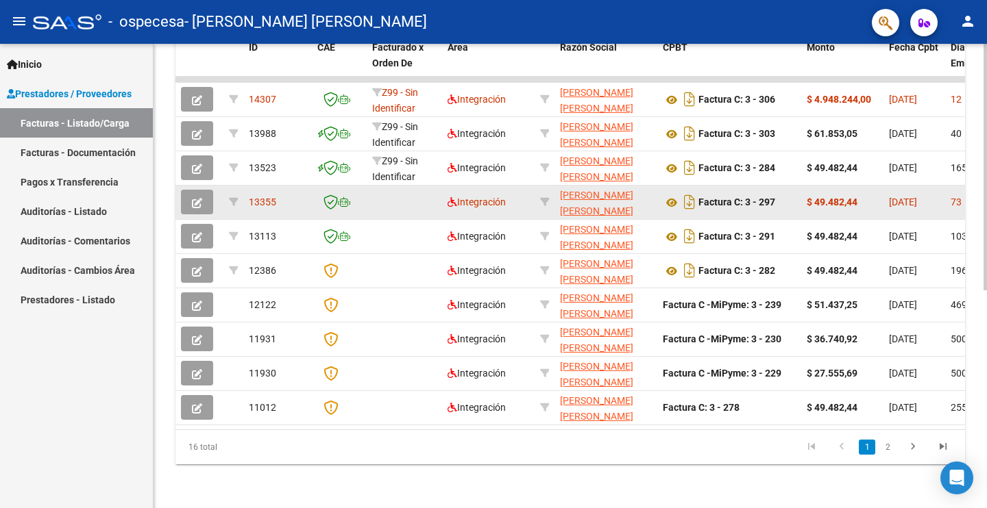
scroll to position [267, 0]
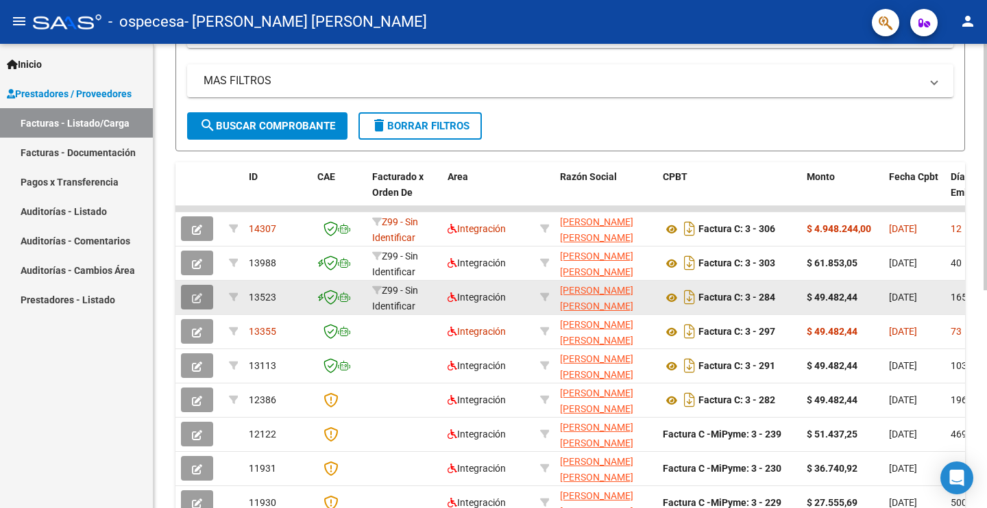
click at [195, 296] on icon "button" at bounding box center [197, 298] width 10 height 10
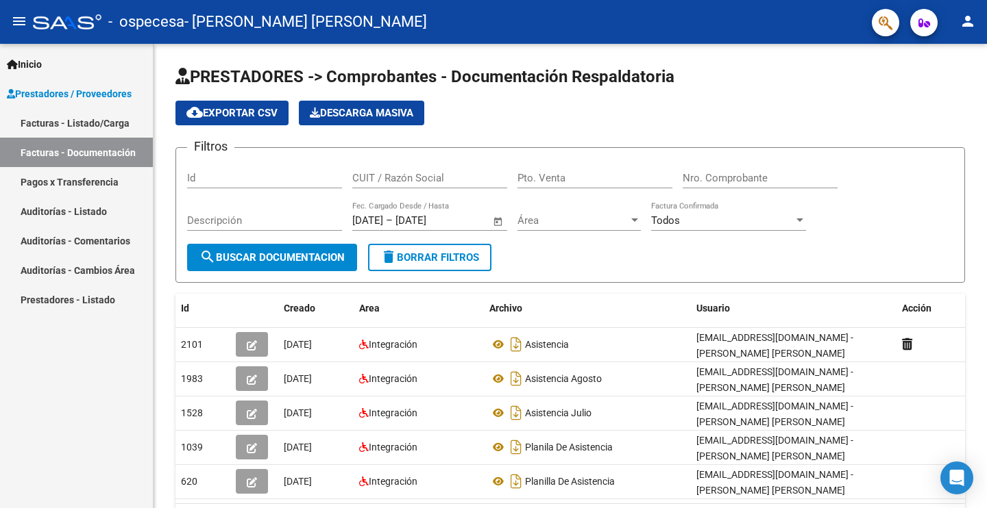
click at [119, 119] on link "Facturas - Listado/Carga" at bounding box center [76, 122] width 153 height 29
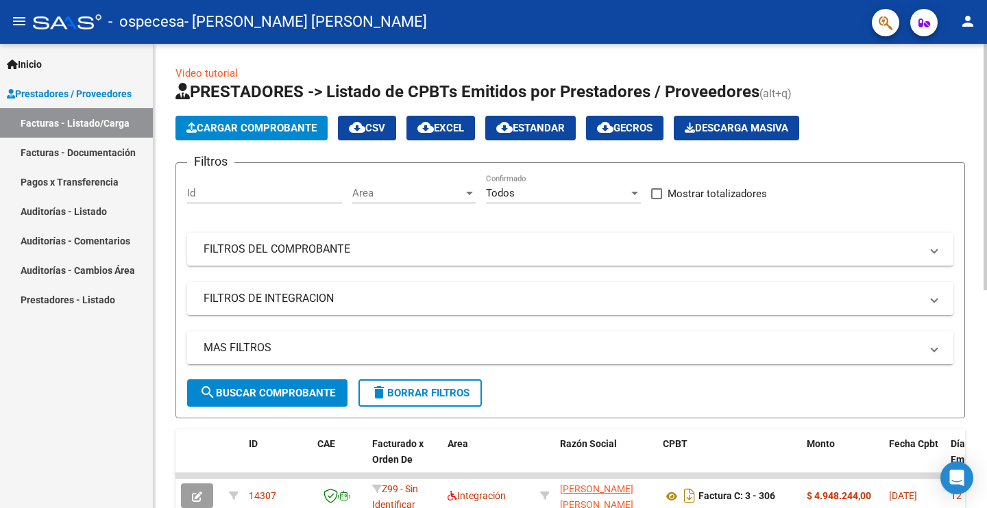
scroll to position [286, 0]
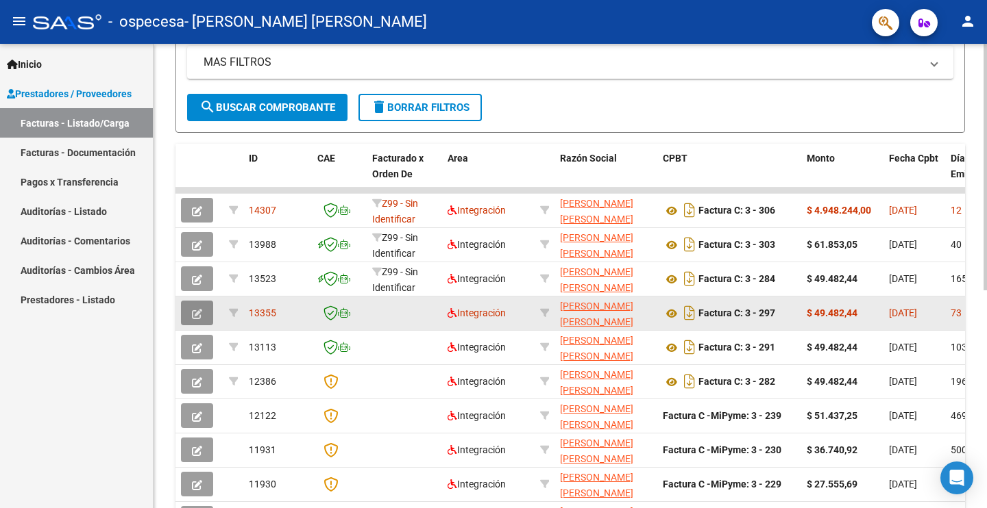
click at [189, 312] on button "button" at bounding box center [197, 313] width 32 height 25
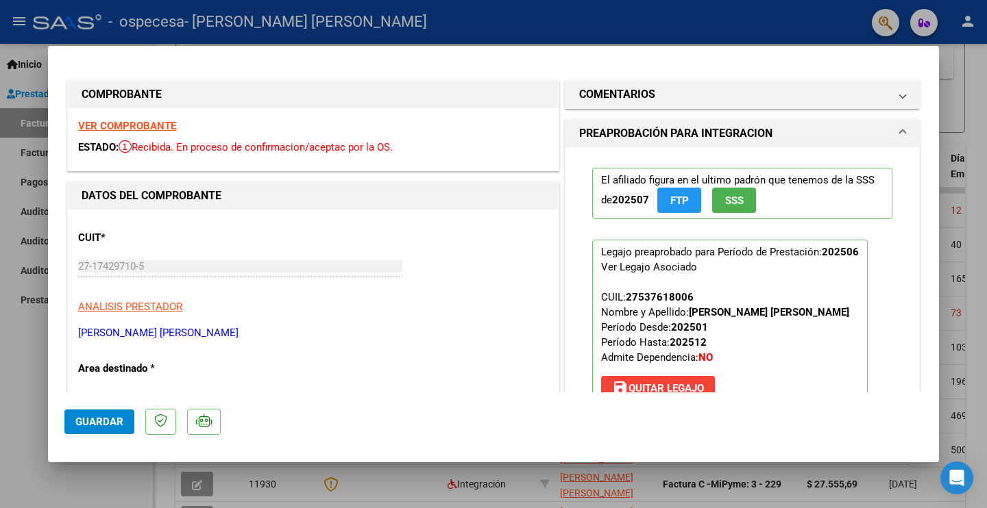
scroll to position [143, 0]
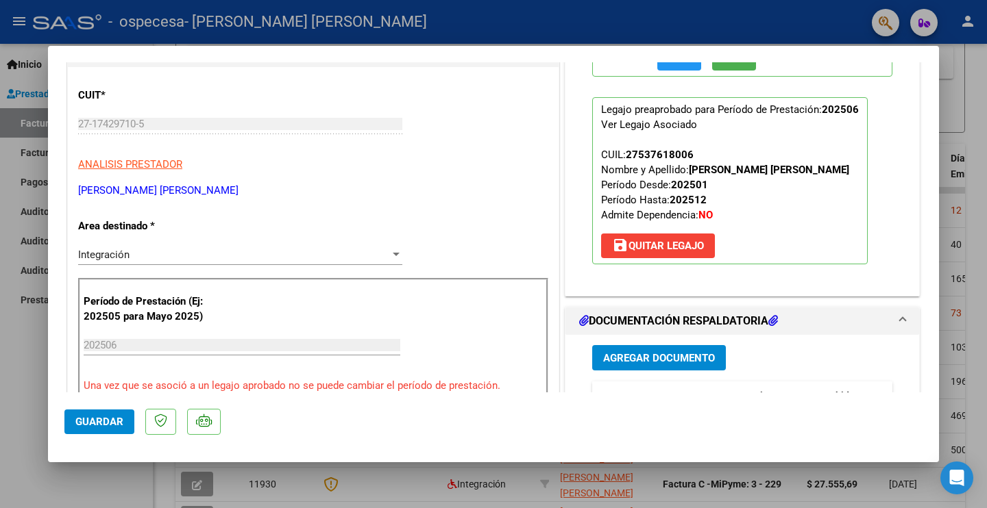
click at [699, 352] on span "Agregar Documento" at bounding box center [659, 358] width 112 height 12
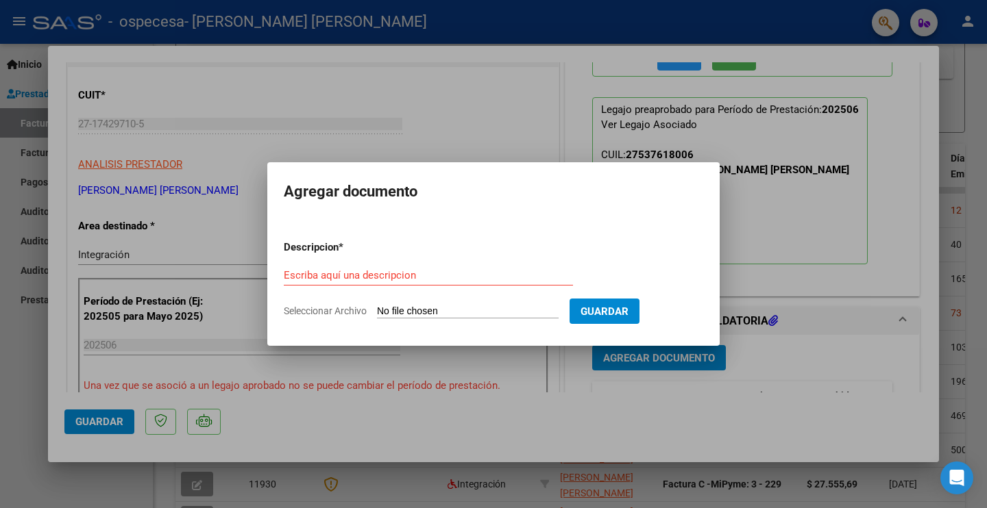
click at [325, 310] on span "Seleccionar Archivo" at bounding box center [325, 311] width 83 height 11
click at [377, 310] on input "Seleccionar Archivo" at bounding box center [468, 312] width 182 height 13
type input "C:\fakepath\AutorizaciónPrestación ZoeFerreyra .pdf"
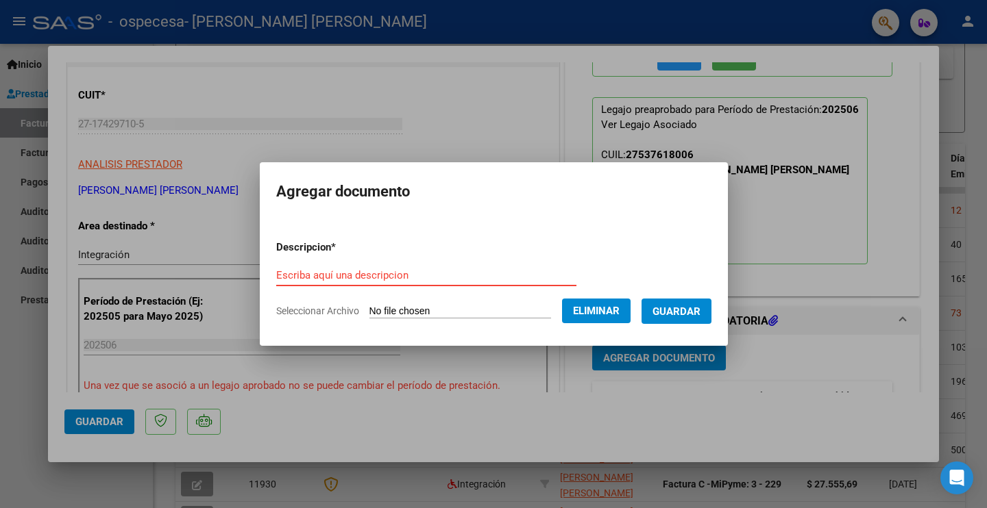
click at [379, 276] on input "Escriba aquí una descripcion" at bounding box center [426, 275] width 300 height 12
type input "Autorización Prestación"
click at [686, 310] on span "Guardar" at bounding box center [676, 312] width 48 height 12
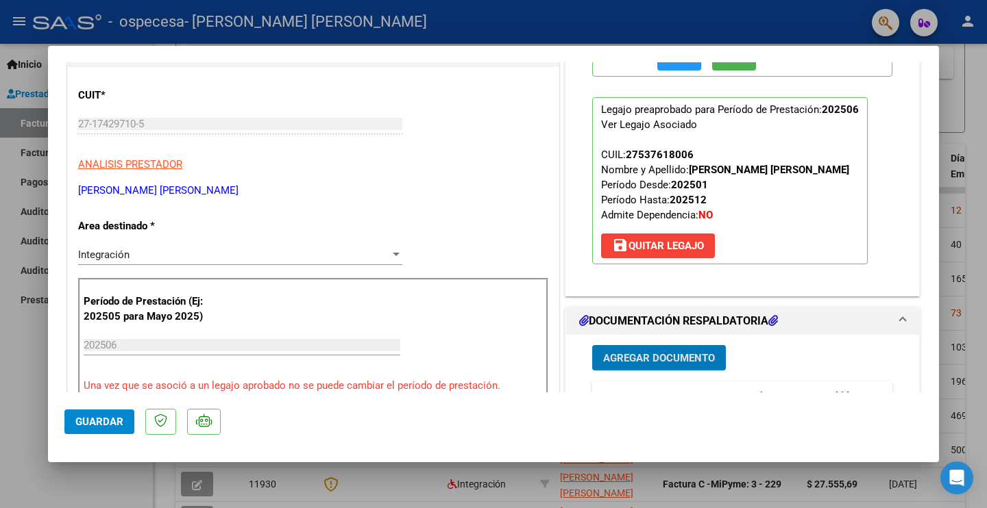
scroll to position [0, 0]
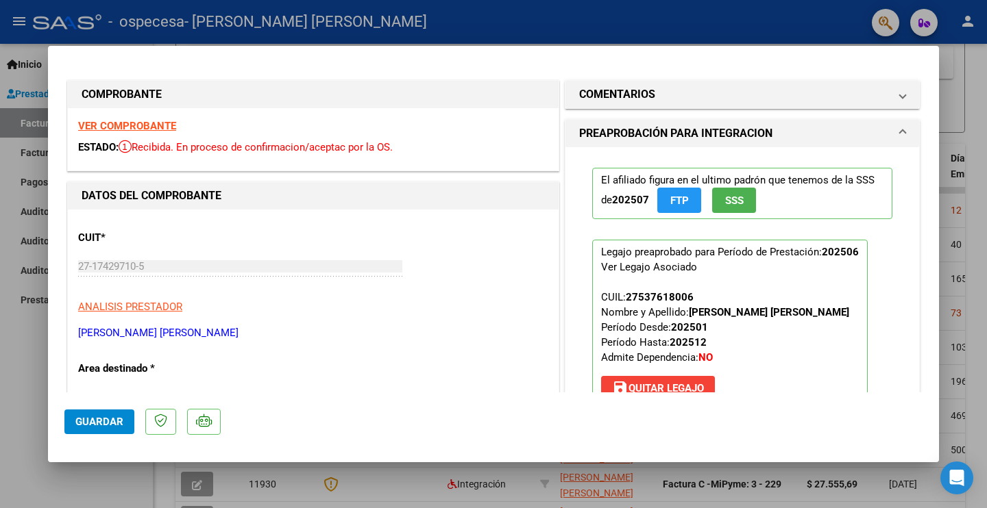
click at [356, 14] on div at bounding box center [493, 254] width 987 height 508
type input "$ 0,00"
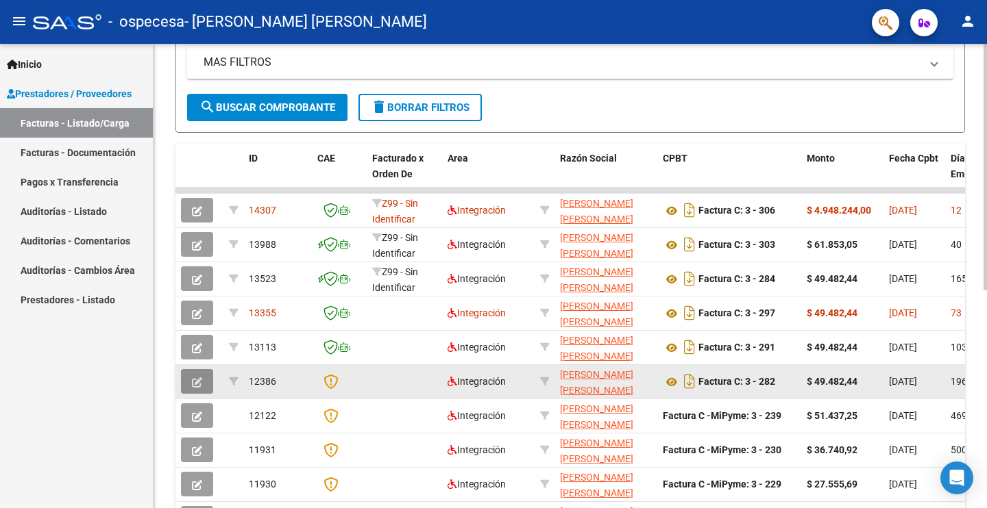
click at [196, 376] on span "button" at bounding box center [197, 381] width 10 height 12
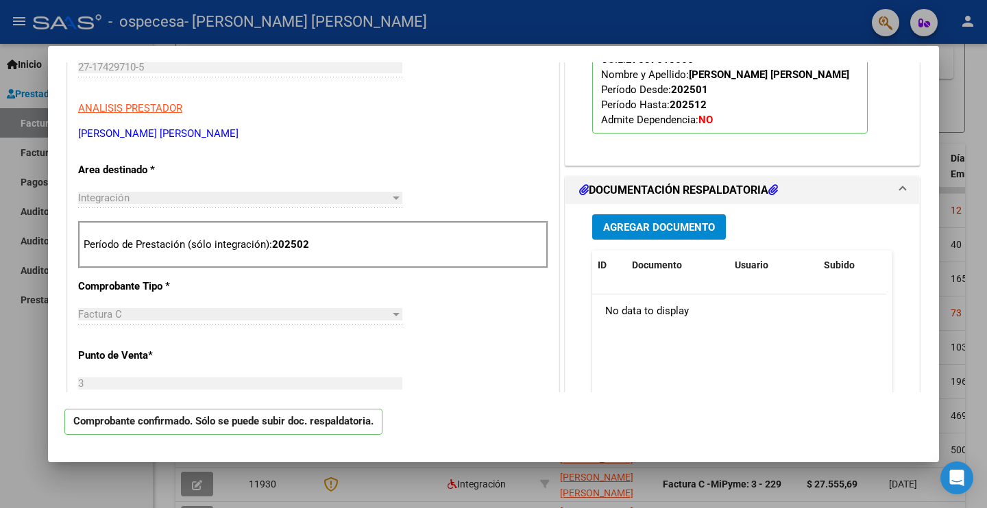
scroll to position [286, 0]
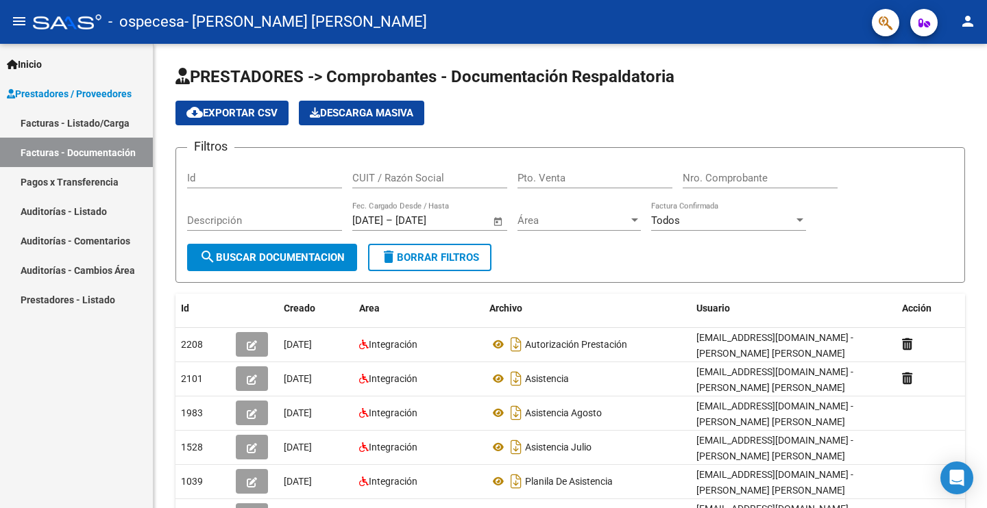
click at [79, 95] on span "Prestadores / Proveedores" at bounding box center [69, 93] width 125 height 15
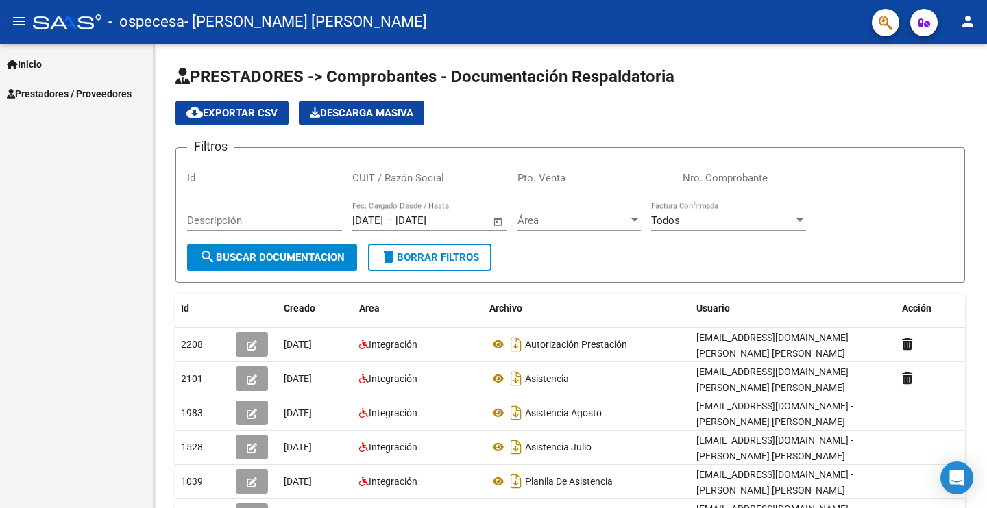
click at [79, 95] on span "Prestadores / Proveedores" at bounding box center [69, 93] width 125 height 15
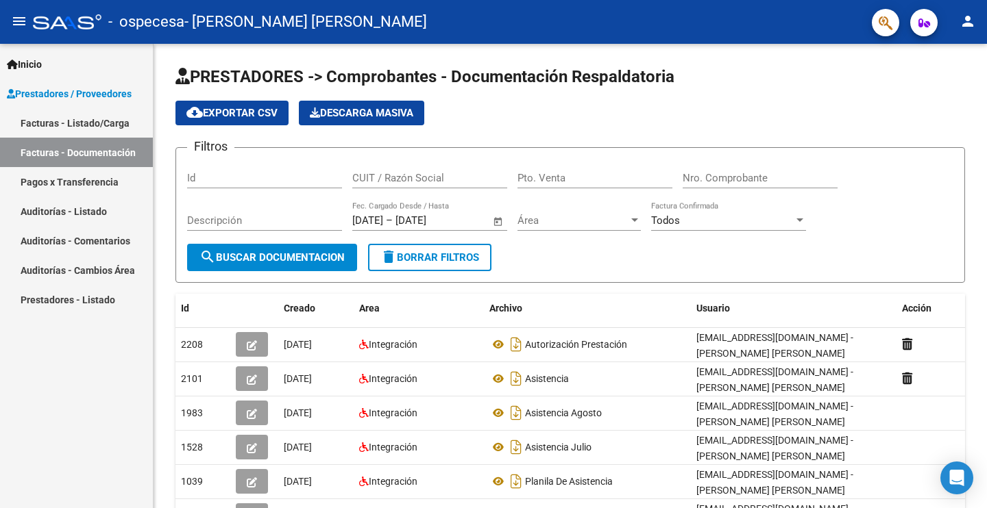
click at [84, 117] on link "Facturas - Listado/Carga" at bounding box center [76, 122] width 153 height 29
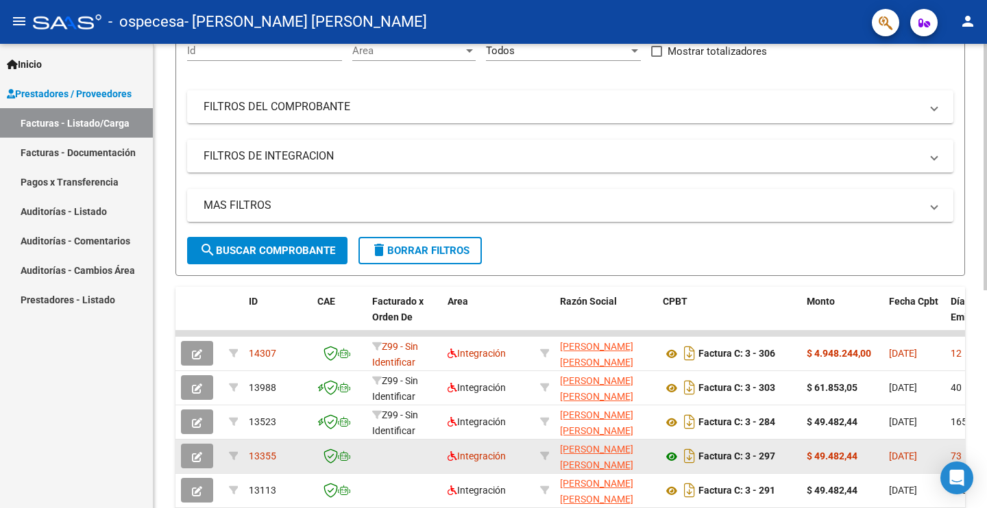
scroll to position [286, 0]
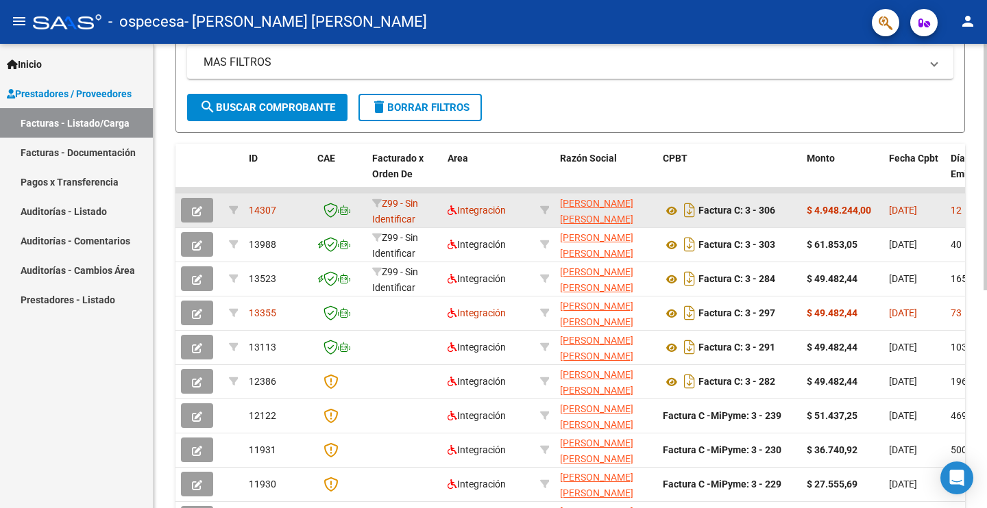
click at [201, 206] on icon "button" at bounding box center [197, 211] width 10 height 10
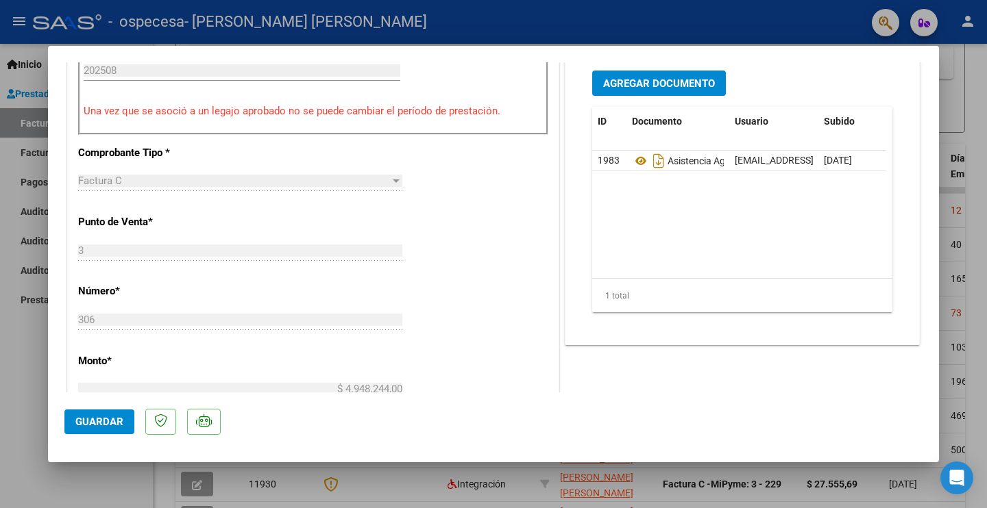
scroll to position [0, 0]
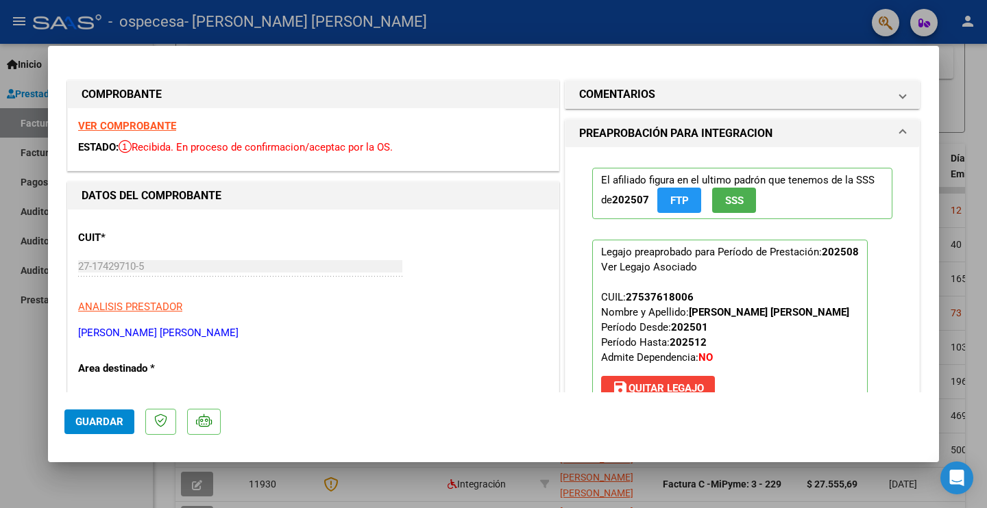
click at [462, 12] on div at bounding box center [493, 254] width 987 height 508
type input "$ 0,00"
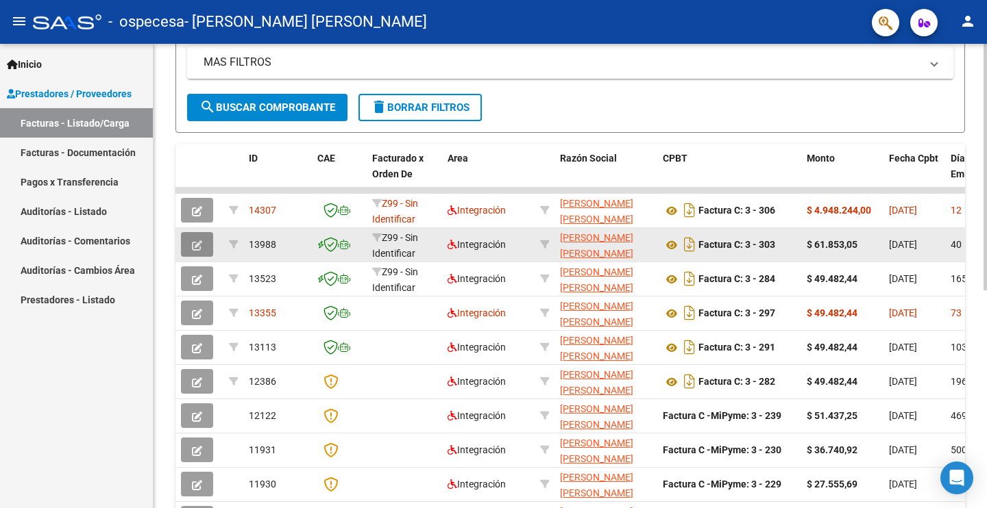
click at [197, 246] on icon "button" at bounding box center [197, 245] width 10 height 10
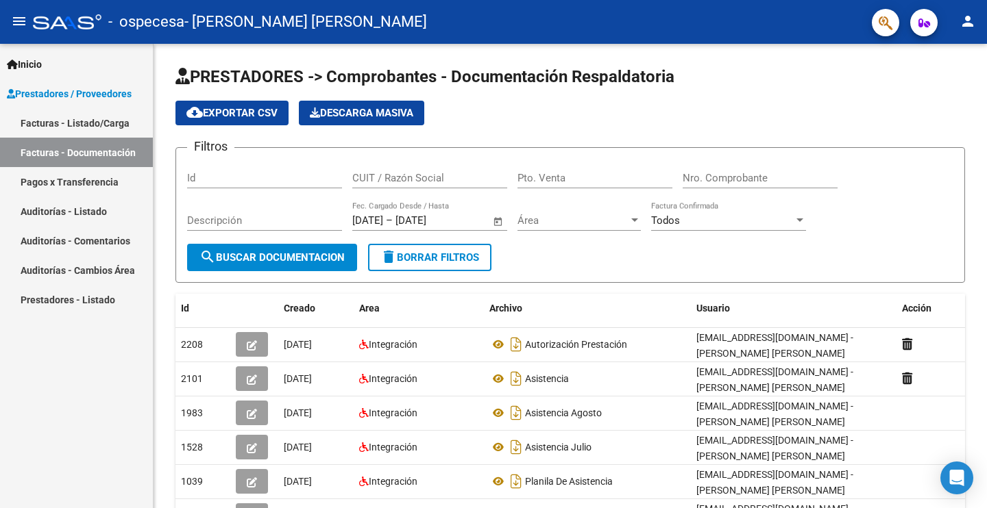
click at [109, 114] on link "Facturas - Listado/Carga" at bounding box center [76, 122] width 153 height 29
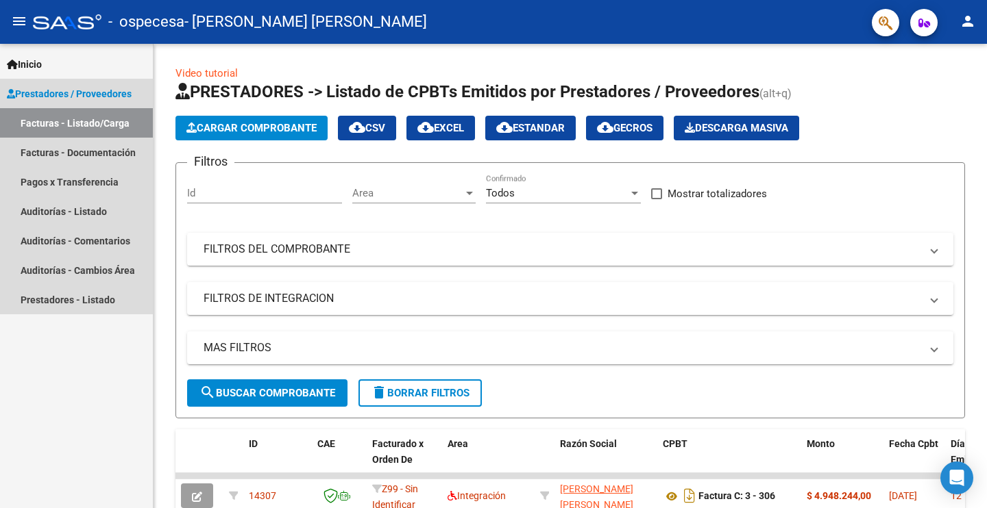
click at [124, 84] on link "Prestadores / Proveedores" at bounding box center [76, 93] width 153 height 29
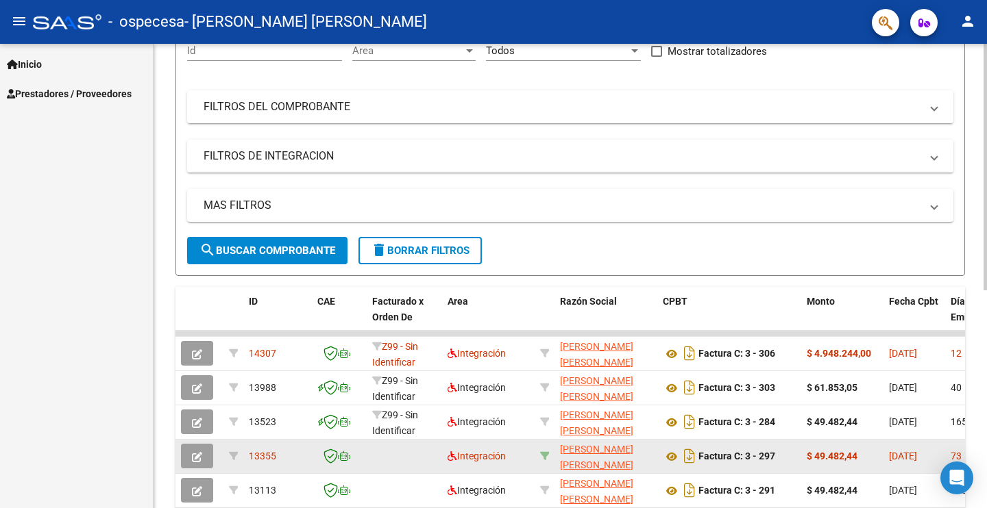
scroll to position [286, 0]
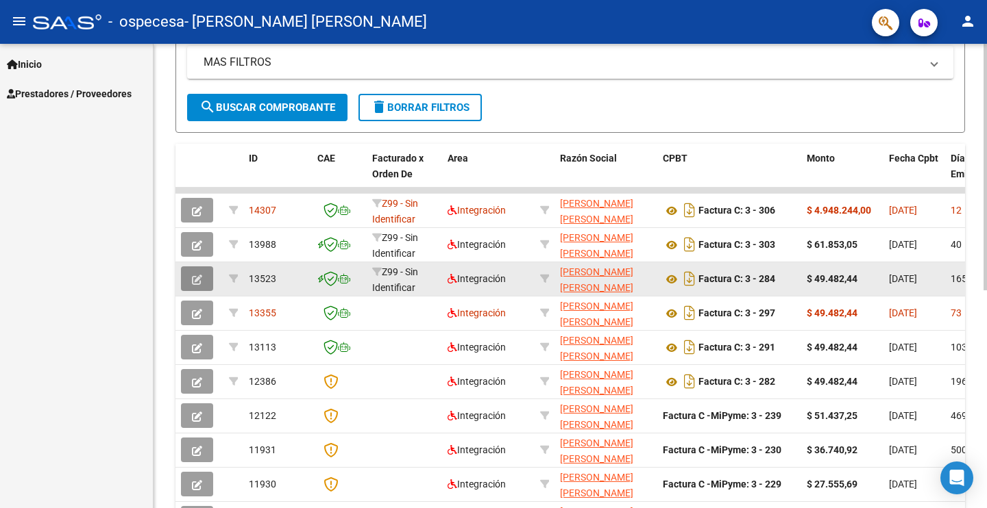
click at [195, 273] on span "button" at bounding box center [197, 279] width 10 height 12
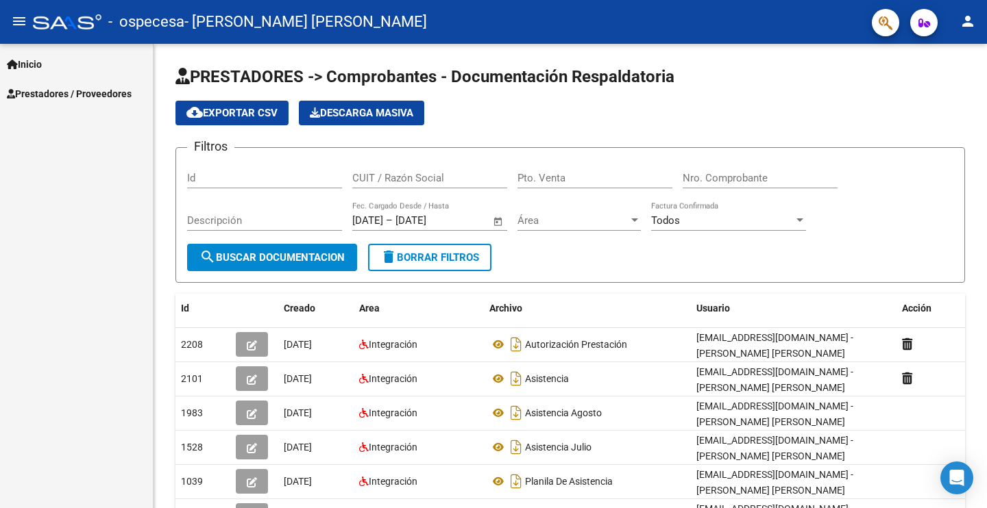
click at [67, 92] on span "Prestadores / Proveedores" at bounding box center [69, 93] width 125 height 15
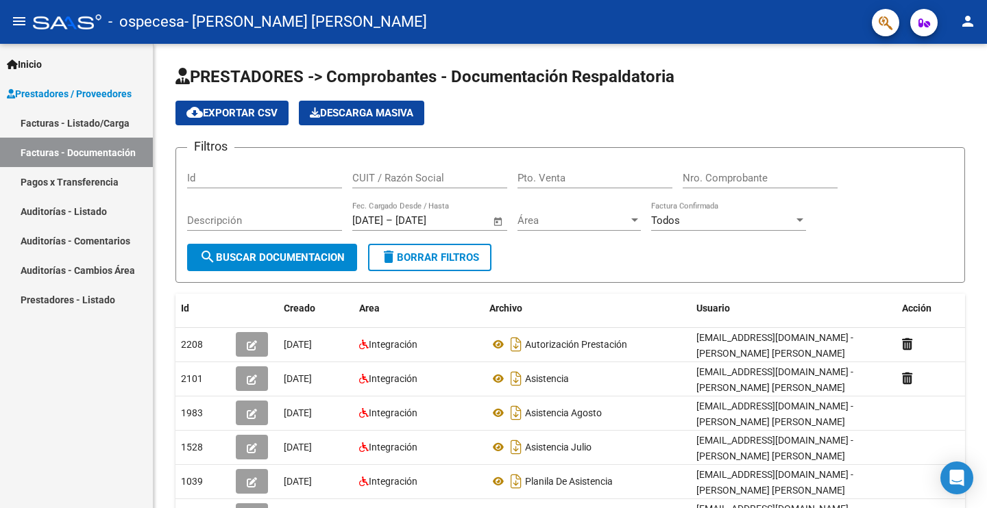
click at [97, 125] on link "Facturas - Listado/Carga" at bounding box center [76, 122] width 153 height 29
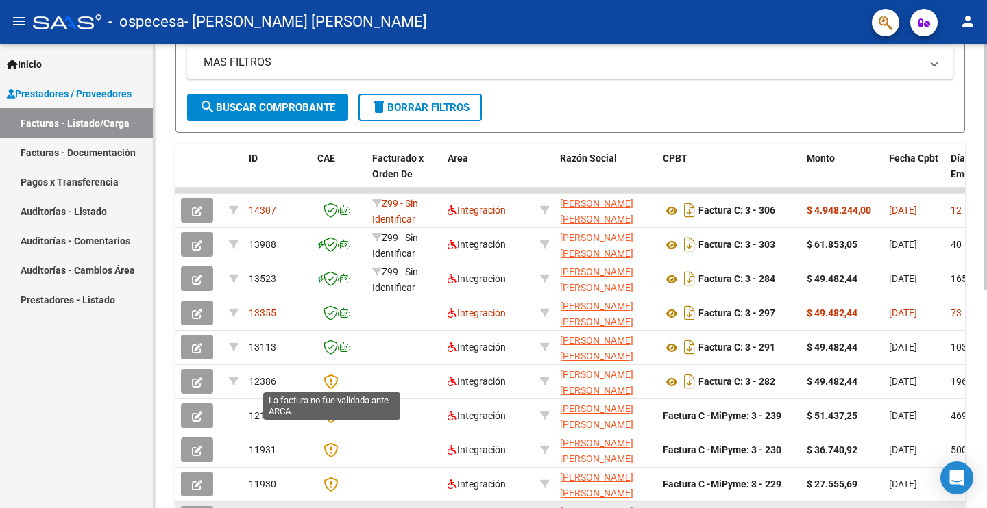
scroll to position [410, 0]
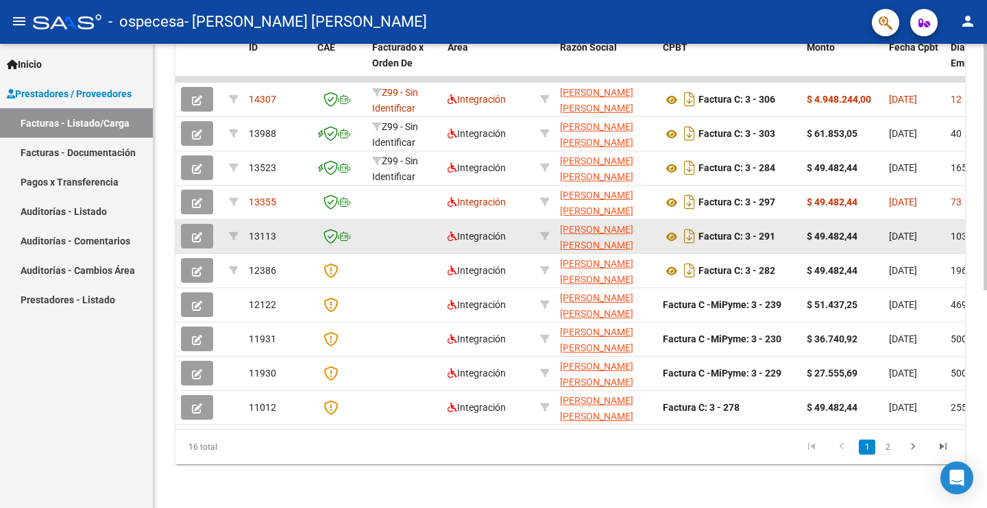
click at [190, 227] on button "button" at bounding box center [197, 236] width 32 height 25
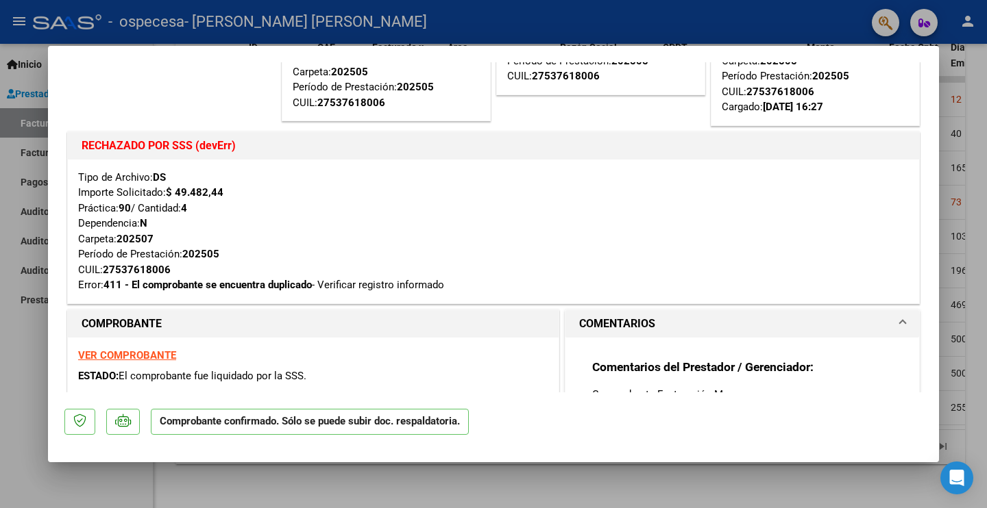
scroll to position [0, 0]
